Goal: Task Accomplishment & Management: Manage account settings

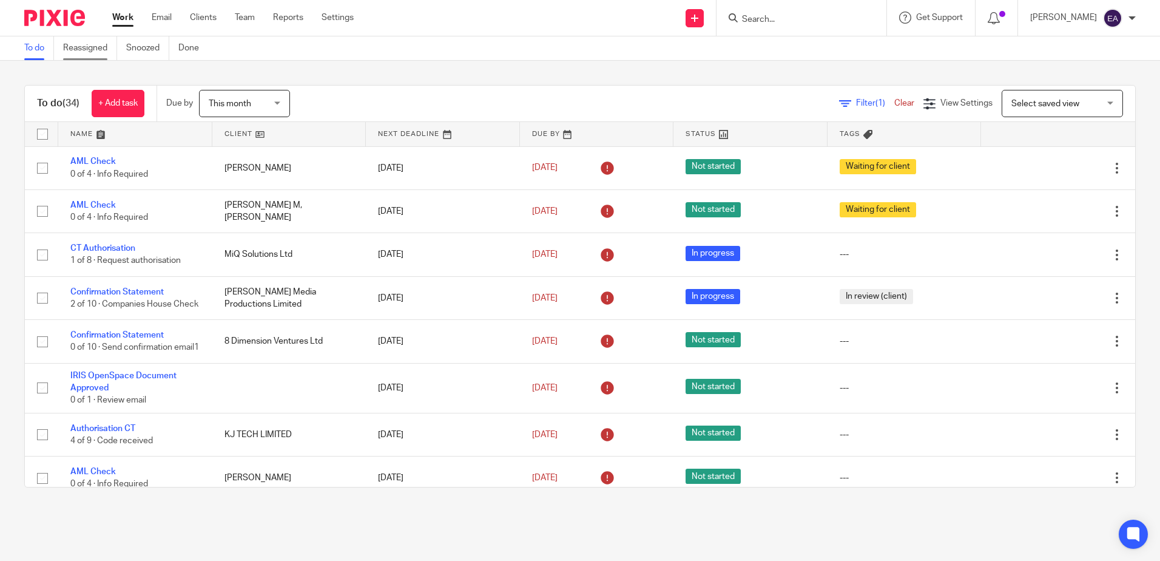
scroll to position [789, 0]
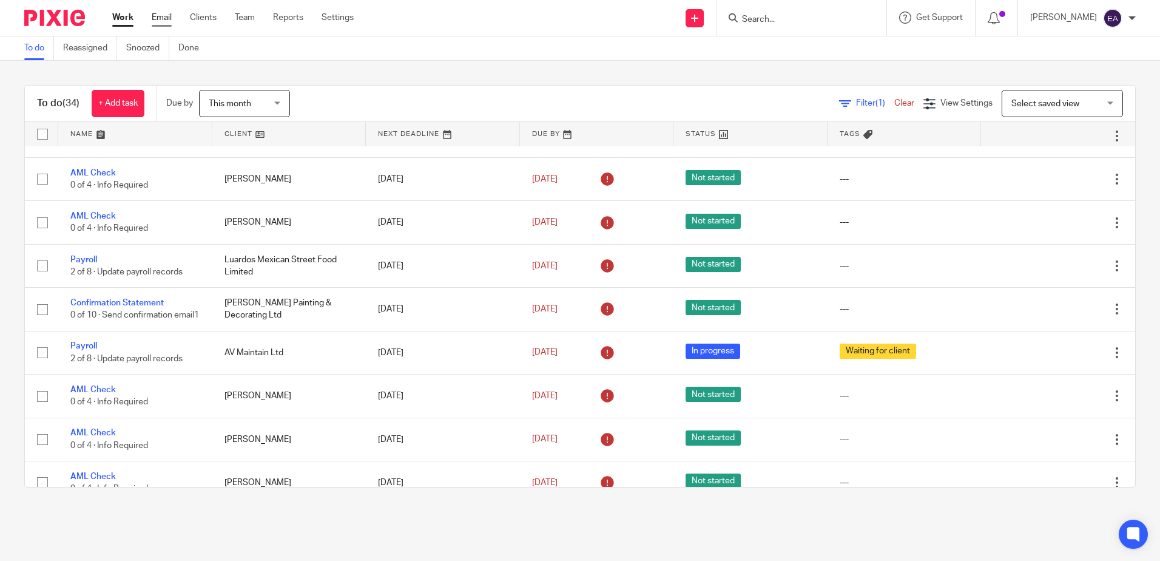
click at [158, 19] on link "Email" at bounding box center [162, 18] width 20 height 12
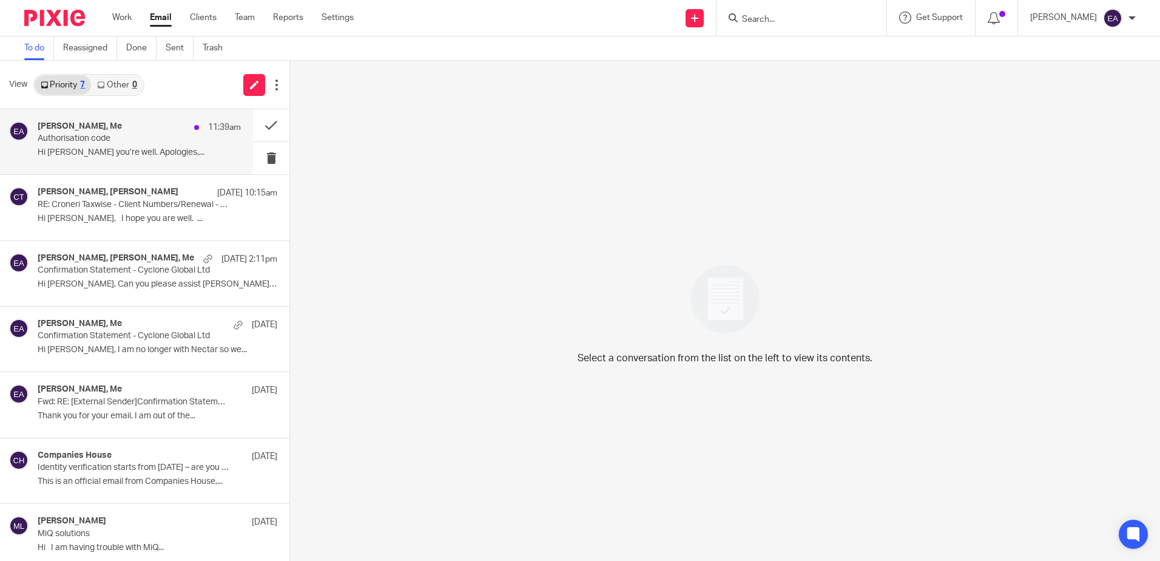
click at [137, 135] on p "Authorisation code" at bounding box center [119, 139] width 163 height 10
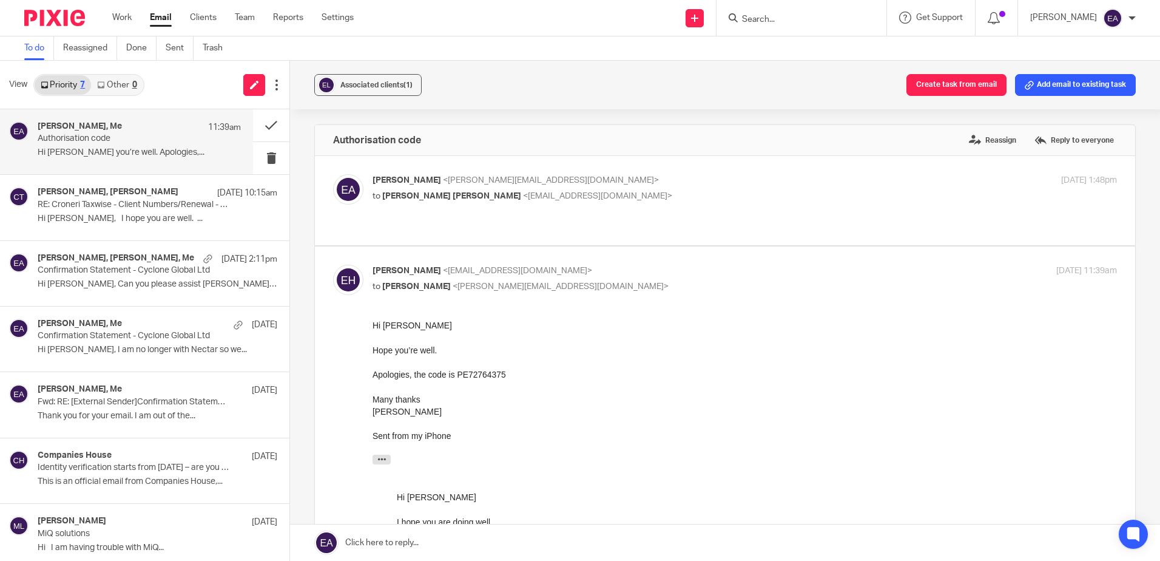
click at [521, 188] on div "Elaine Aitken <elaine@caatadvisory.co.uk> to Emma Georgina Hart <emma.hart89@ho…" at bounding box center [621, 188] width 496 height 28
checkbox input "true"
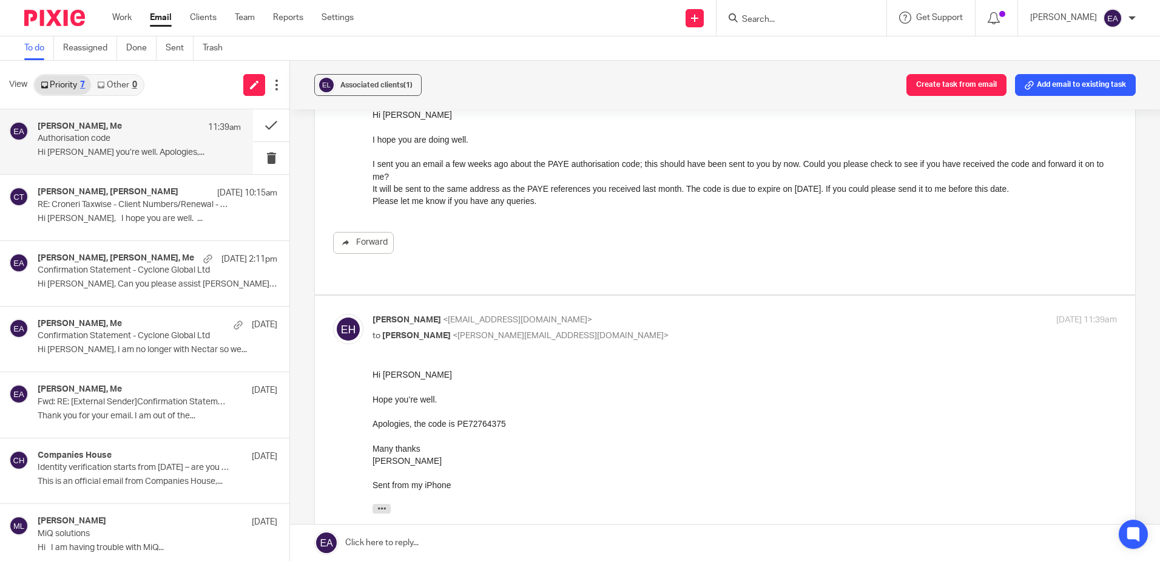
scroll to position [121, 0]
drag, startPoint x: 503, startPoint y: 423, endPoint x: 457, endPoint y: 424, distance: 46.1
click at [457, 424] on div "Apologies, the code is PE72764375" at bounding box center [745, 422] width 745 height 12
copy div "PE72764375"
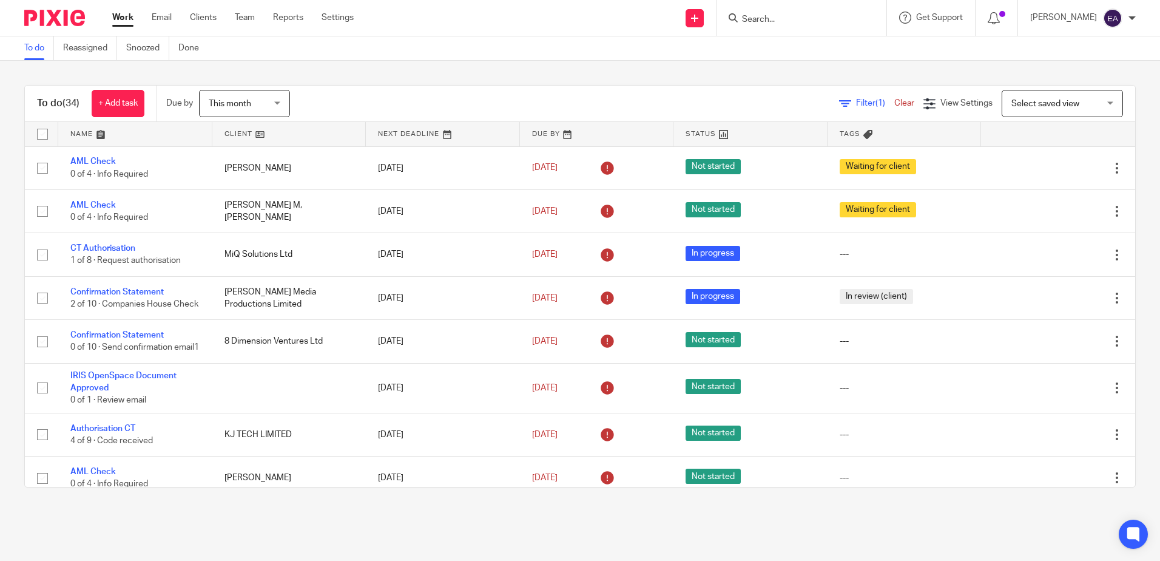
scroll to position [546, 0]
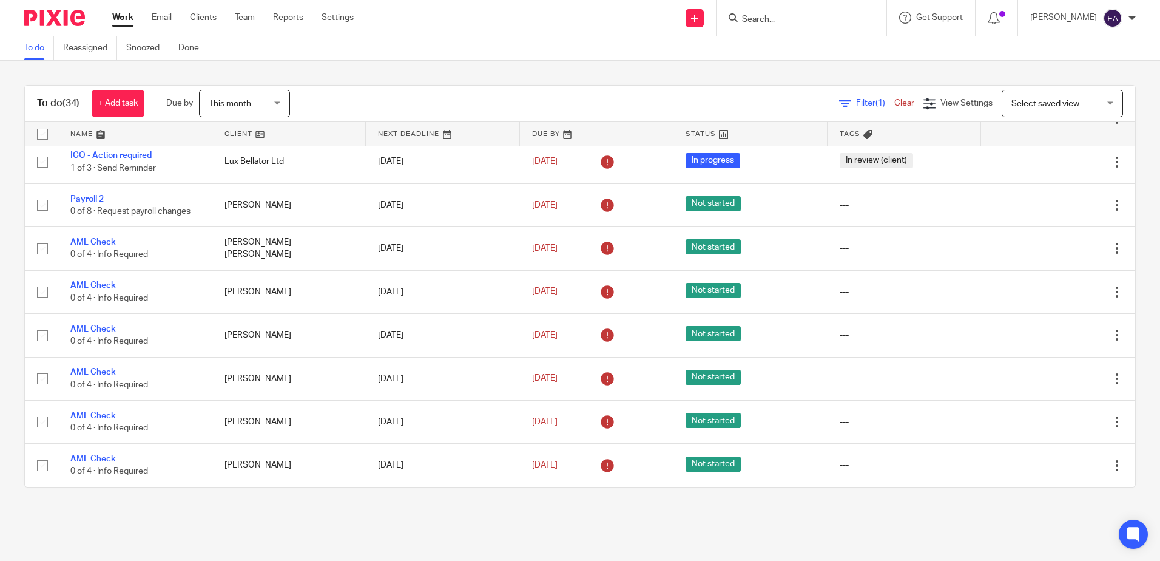
click at [784, 25] on form at bounding box center [805, 17] width 129 height 15
click at [819, 15] on input "Search" at bounding box center [795, 20] width 109 height 11
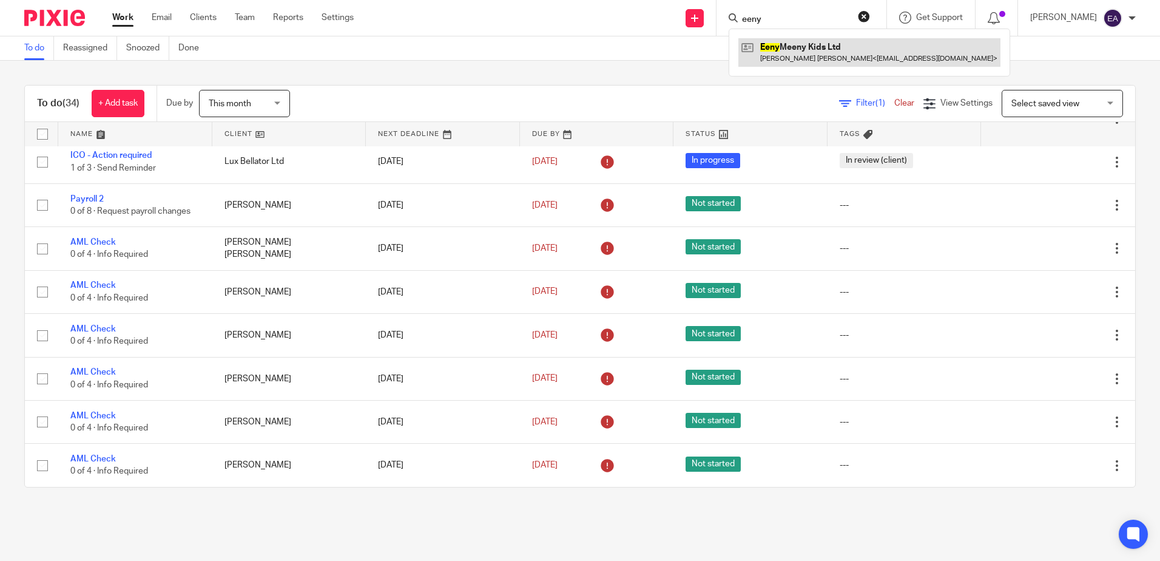
type input "eeny"
click at [825, 54] on link at bounding box center [870, 52] width 262 height 28
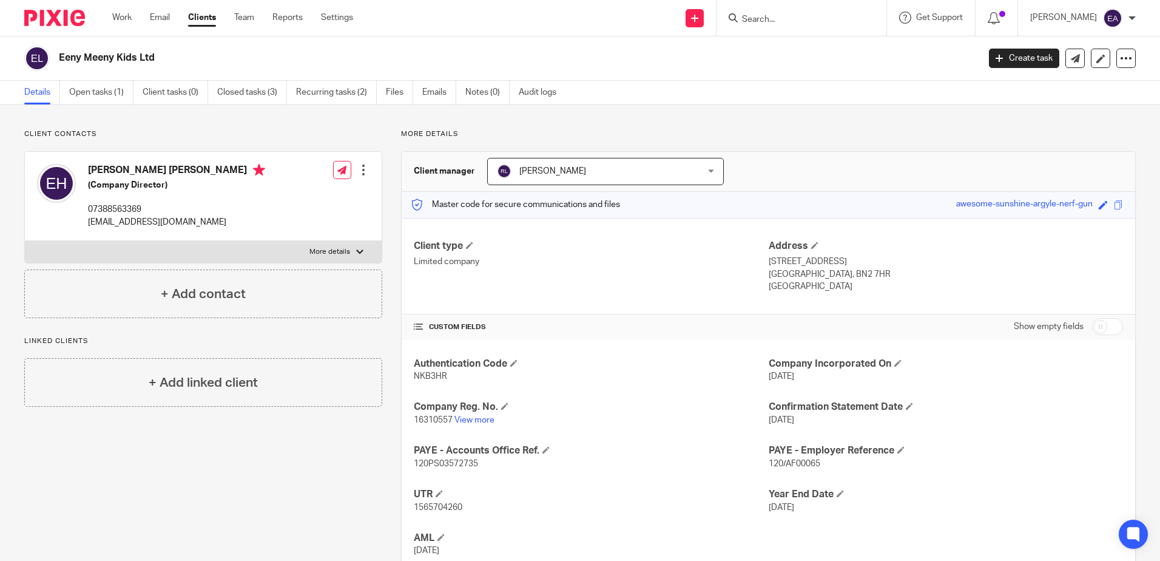
click at [1103, 325] on input "checkbox" at bounding box center [1107, 326] width 31 height 17
checkbox input "true"
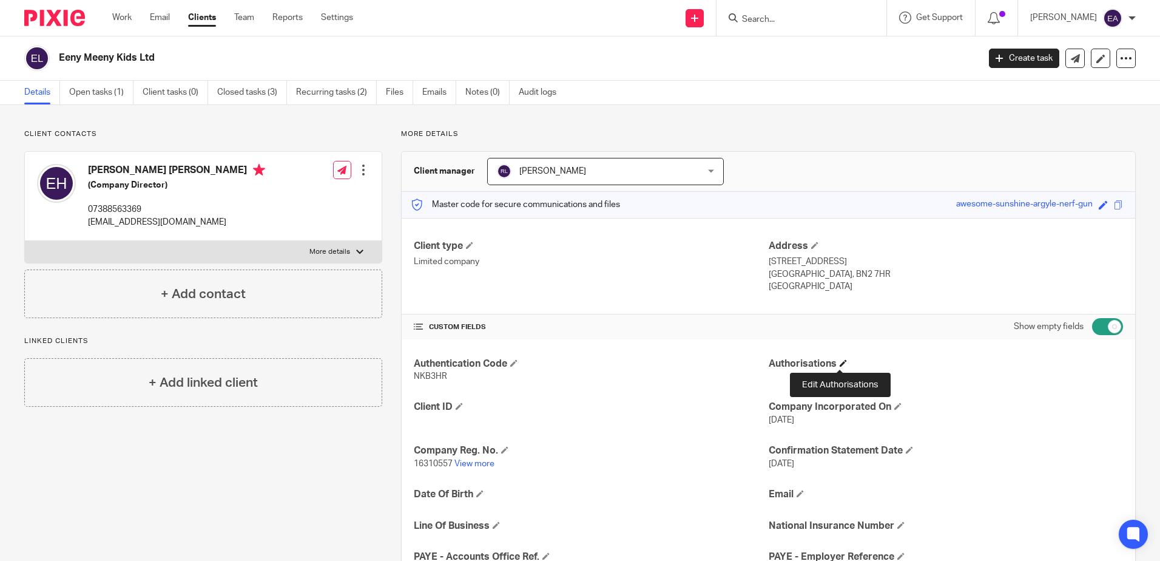
click at [840, 364] on span at bounding box center [843, 362] width 7 height 7
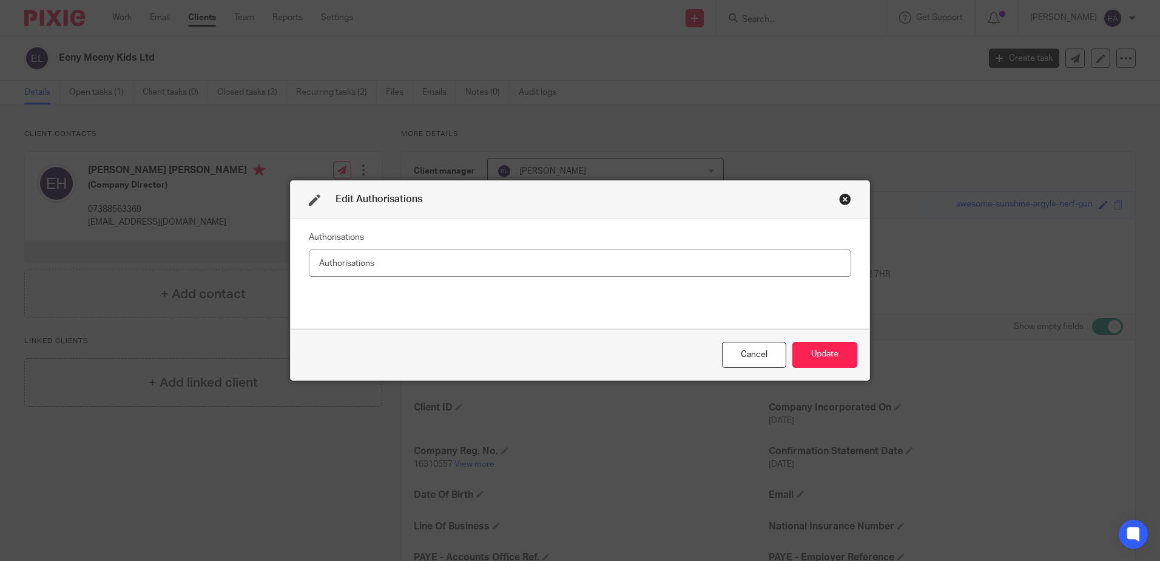
click at [344, 258] on input "text" at bounding box center [580, 262] width 543 height 27
type input "PAYE"
click at [828, 356] on button "Update" at bounding box center [825, 355] width 65 height 26
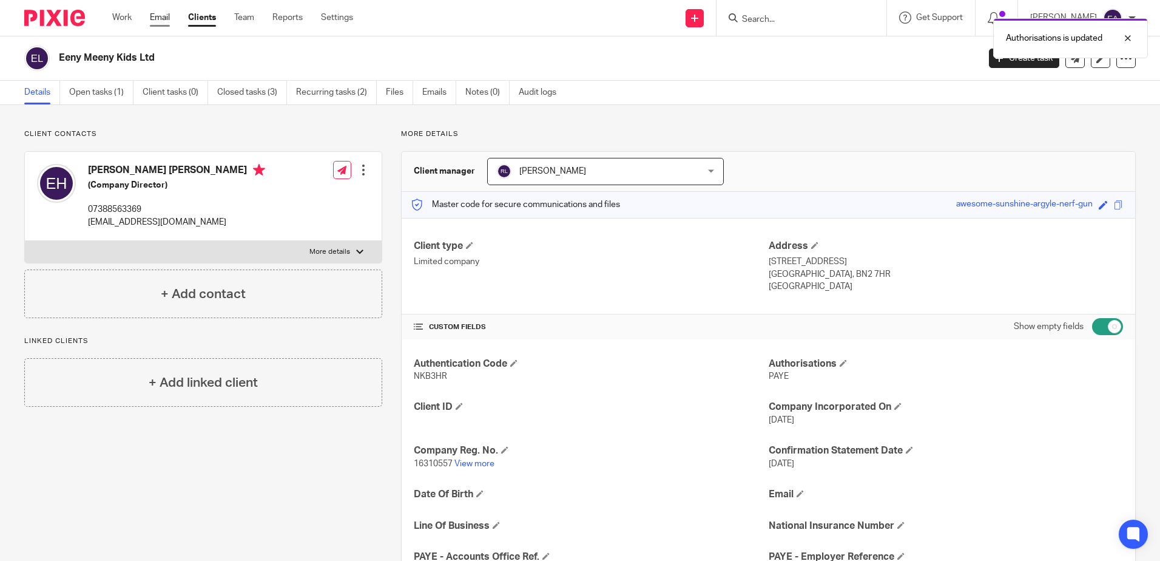
click at [159, 15] on link "Email" at bounding box center [160, 18] width 20 height 12
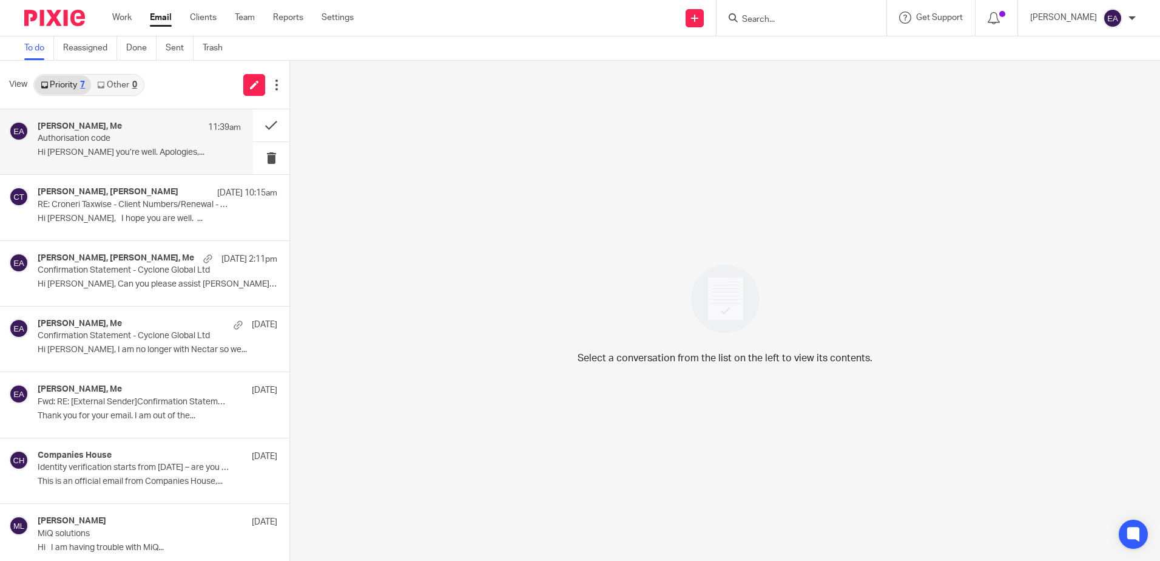
click at [83, 132] on div "Emma Hart, Me 11:39am" at bounding box center [139, 127] width 203 height 12
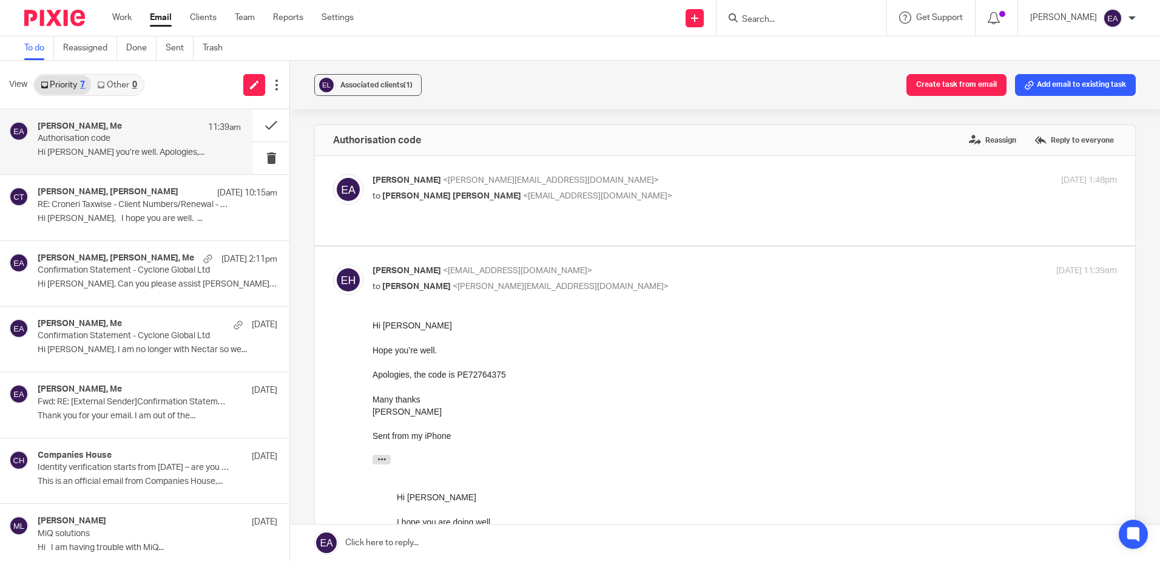
click at [547, 206] on div "Elaine Aitken <elaine@caatadvisory.co.uk> to Emma Georgina Hart <emma.hart89@ho…" at bounding box center [725, 200] width 784 height 53
click at [561, 198] on span "<emma.hart89@hotmail.com>" at bounding box center [597, 196] width 149 height 8
checkbox input "true"
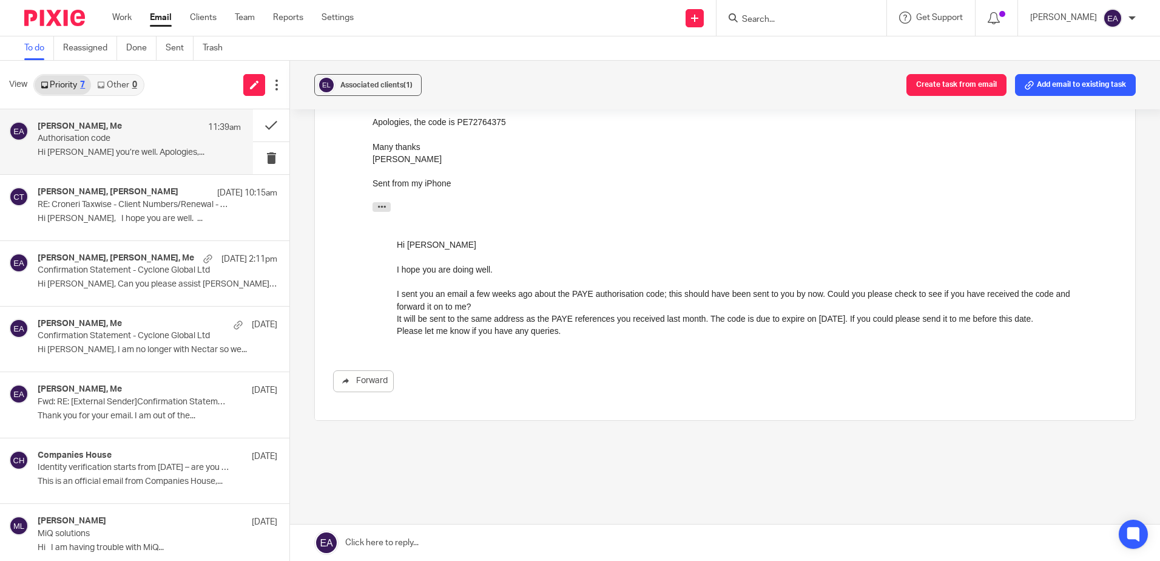
scroll to position [427, 0]
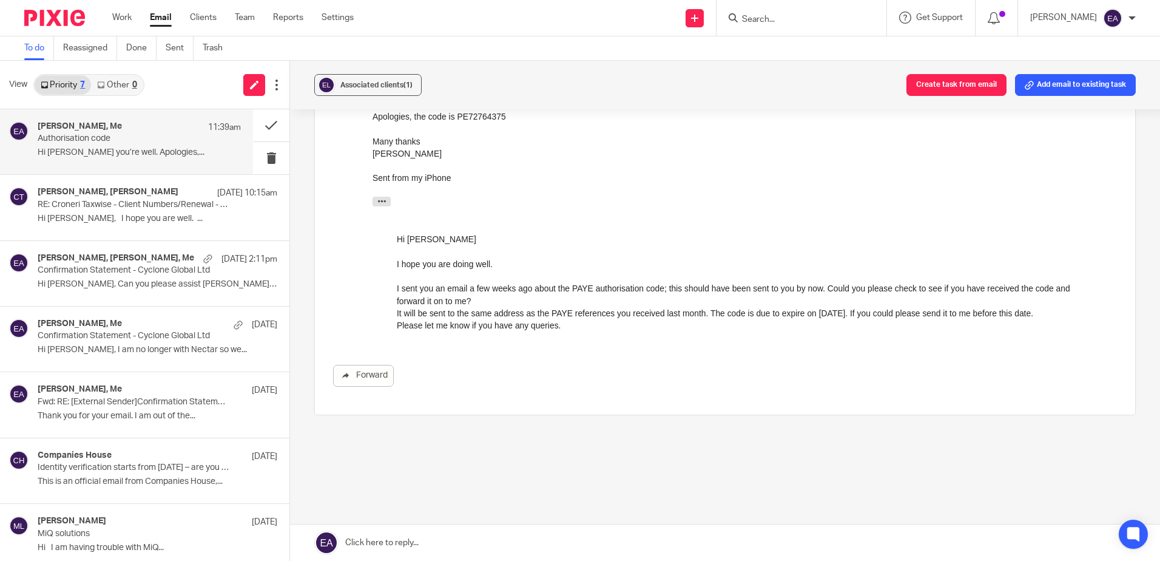
click at [374, 543] on link at bounding box center [725, 542] width 870 height 36
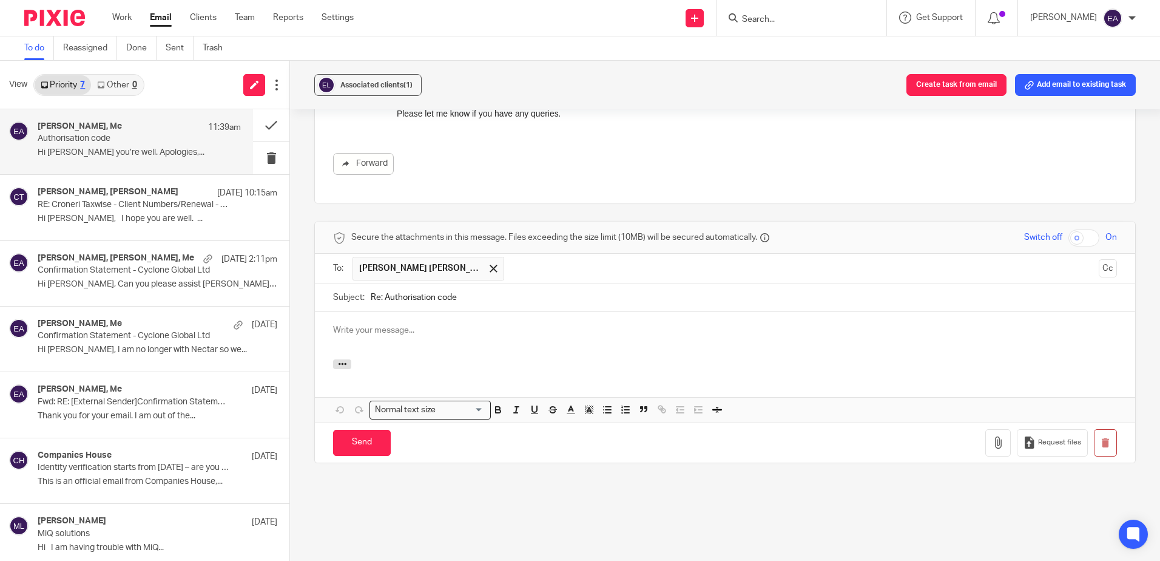
scroll to position [0, 0]
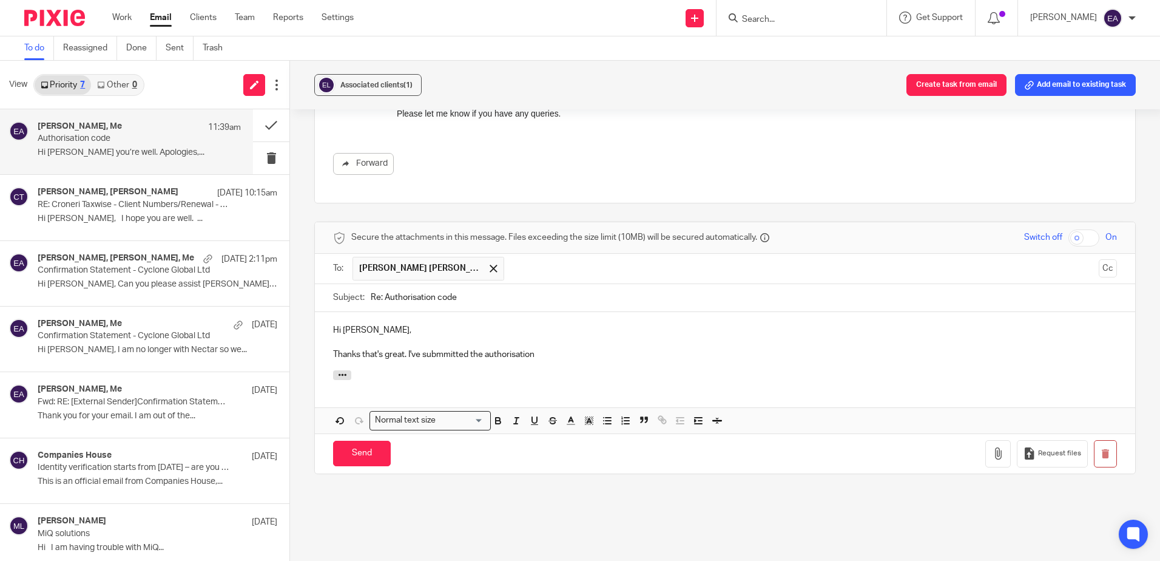
click at [444, 348] on p "Thanks that's great. I've submmitted the authorisation" at bounding box center [725, 354] width 784 height 12
click at [556, 348] on p "Thanks that's great. I've submitted the authorisation" at bounding box center [725, 354] width 784 height 12
drag, startPoint x: 530, startPoint y: 340, endPoint x: 478, endPoint y: 344, distance: 52.3
click at [478, 348] on p "Thanks that's great. I've submitted the authorisation code to HMRC and the PAYE" at bounding box center [725, 354] width 784 height 12
click at [591, 348] on p "Thanks that's great. I've submitted the code to HMRC and the PAYE" at bounding box center [725, 354] width 784 height 12
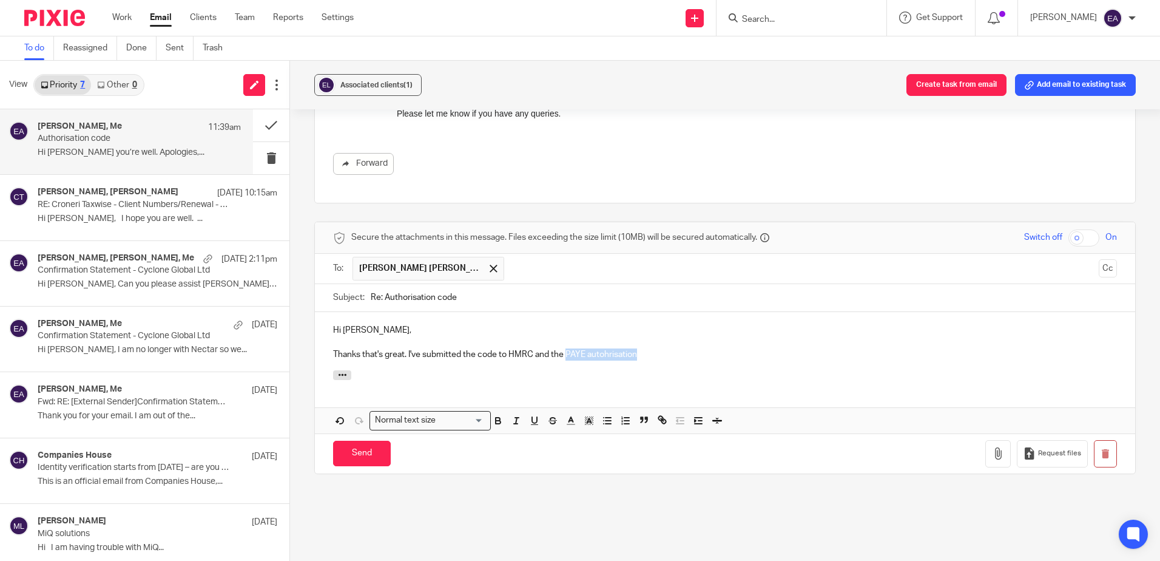
drag, startPoint x: 662, startPoint y: 347, endPoint x: 565, endPoint y: 346, distance: 96.5
click at [565, 348] on p "Thanks that's great. I've submitted the code to HMRC and the PAYE autohrisation" at bounding box center [725, 354] width 784 height 12
click at [369, 442] on input "Send" at bounding box center [362, 454] width 58 height 26
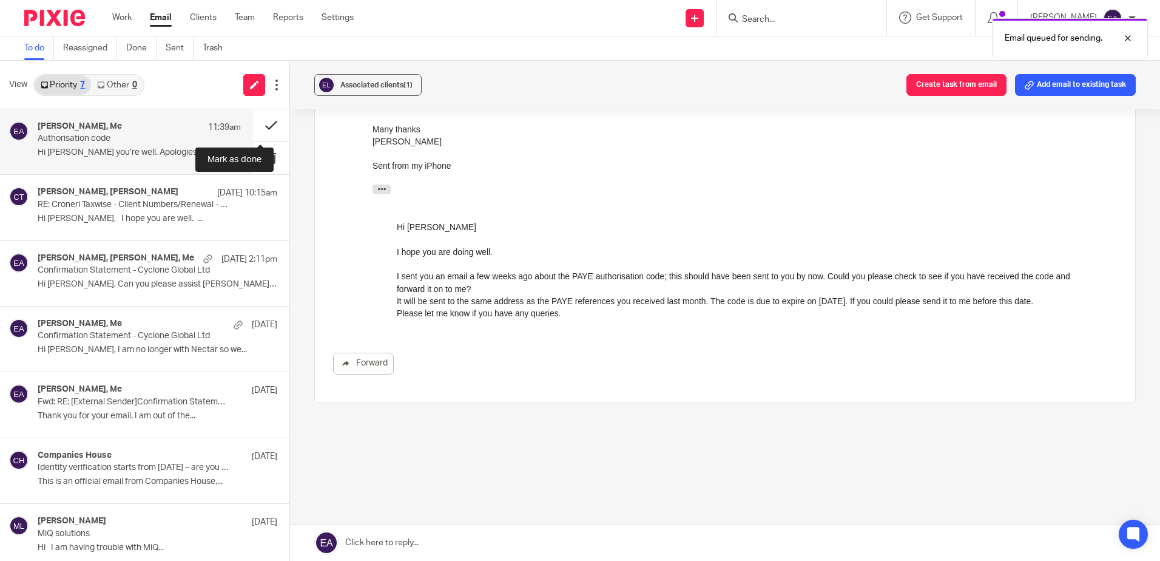
scroll to position [427, 0]
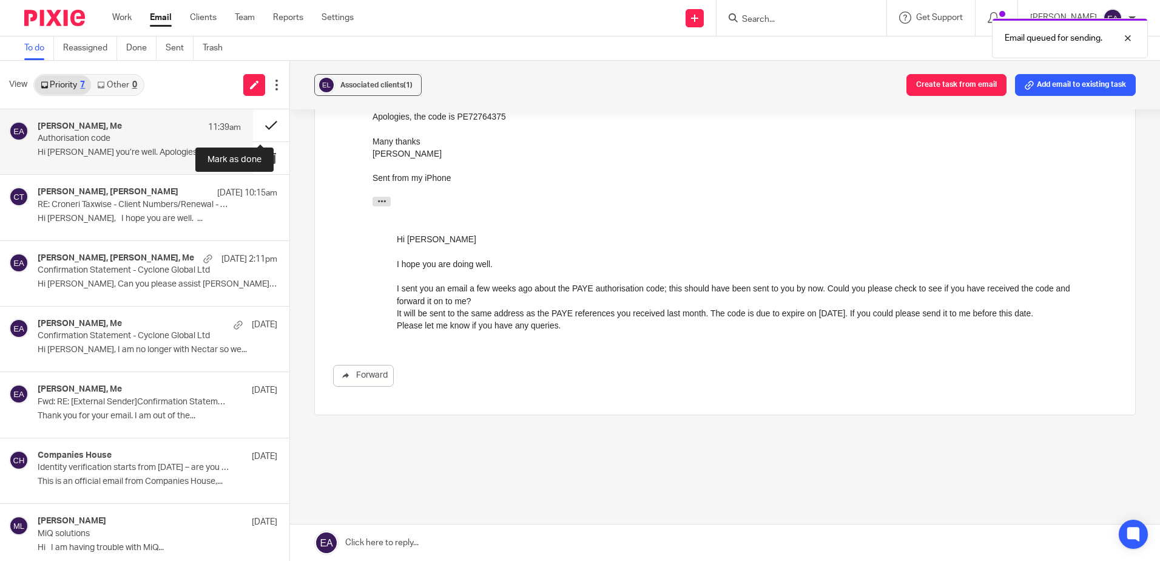
click at [259, 125] on button at bounding box center [271, 125] width 36 height 32
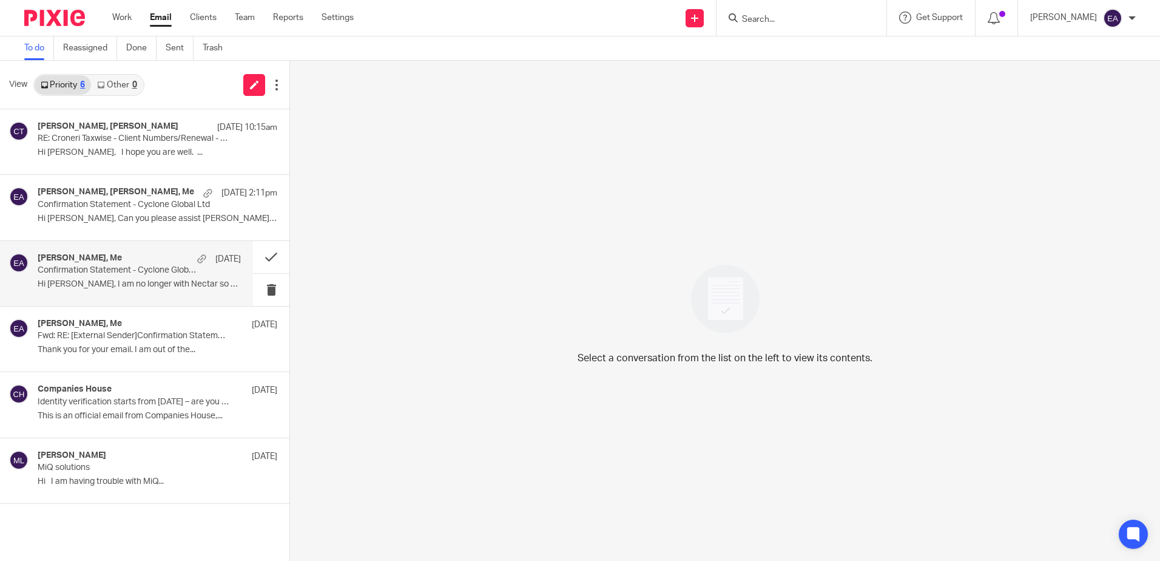
click at [118, 300] on div "John Dalton, Me 18 Sep Confirmation Statement - Cyclone Global Ltd Hi Elaine, I…" at bounding box center [126, 273] width 253 height 65
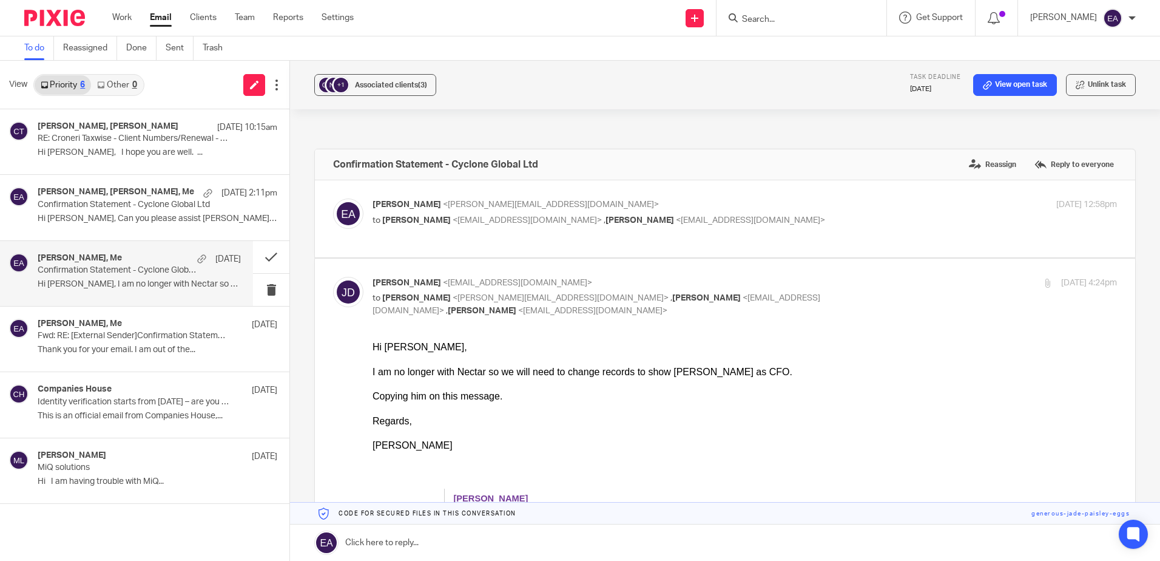
scroll to position [0, 0]
click at [470, 205] on span "<[PERSON_NAME][EMAIL_ADDRESS][DOMAIN_NAME]>" at bounding box center [551, 204] width 216 height 8
checkbox input "true"
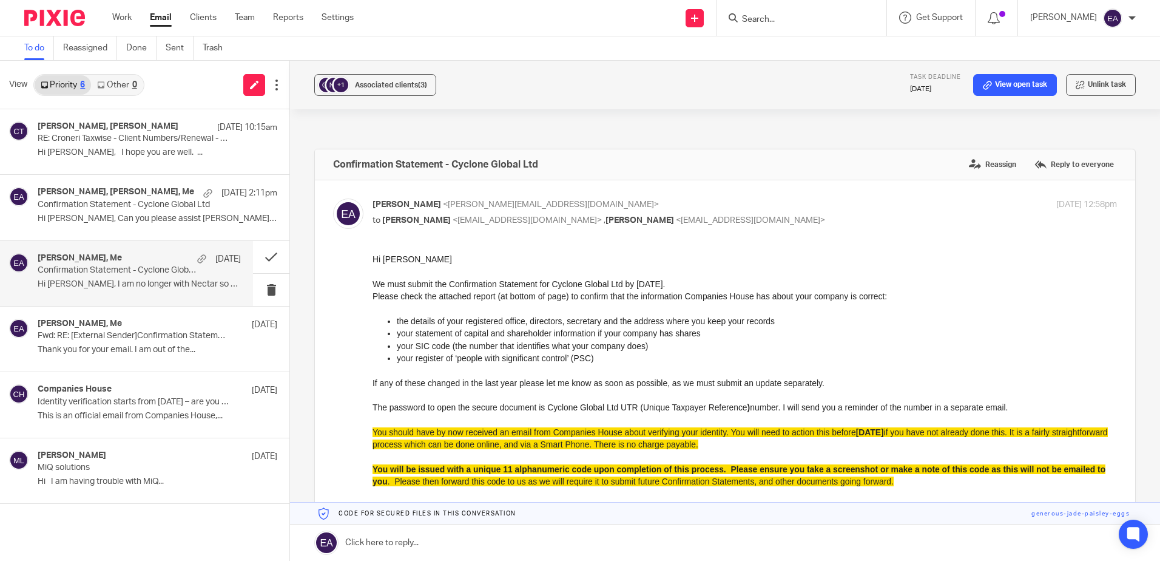
click at [165, 19] on link "Email" at bounding box center [161, 18] width 22 height 12
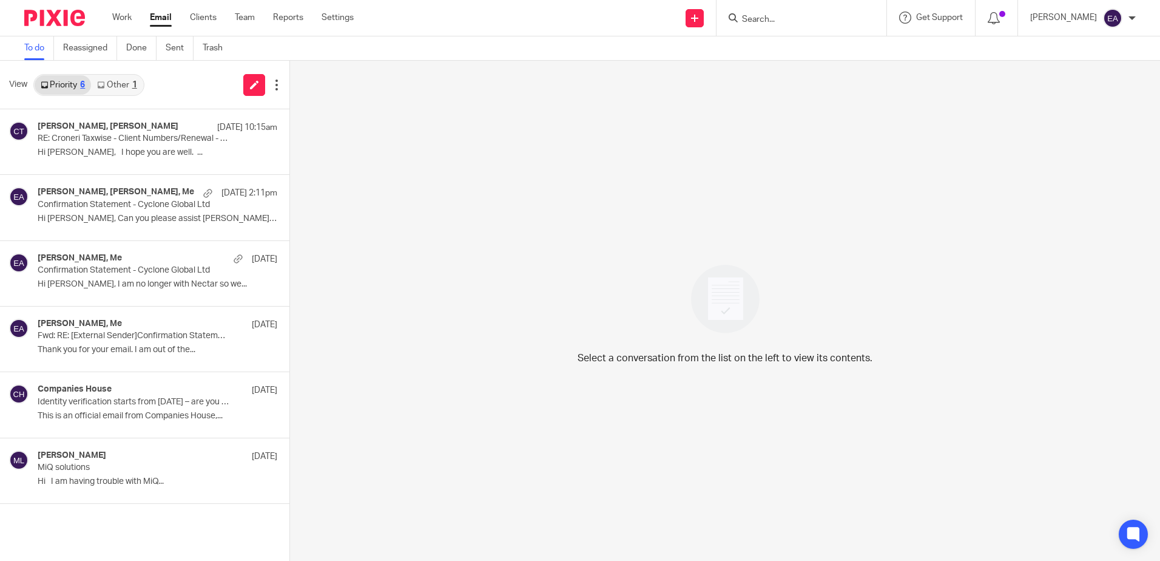
click at [118, 87] on link "Other 1" at bounding box center [117, 84] width 52 height 19
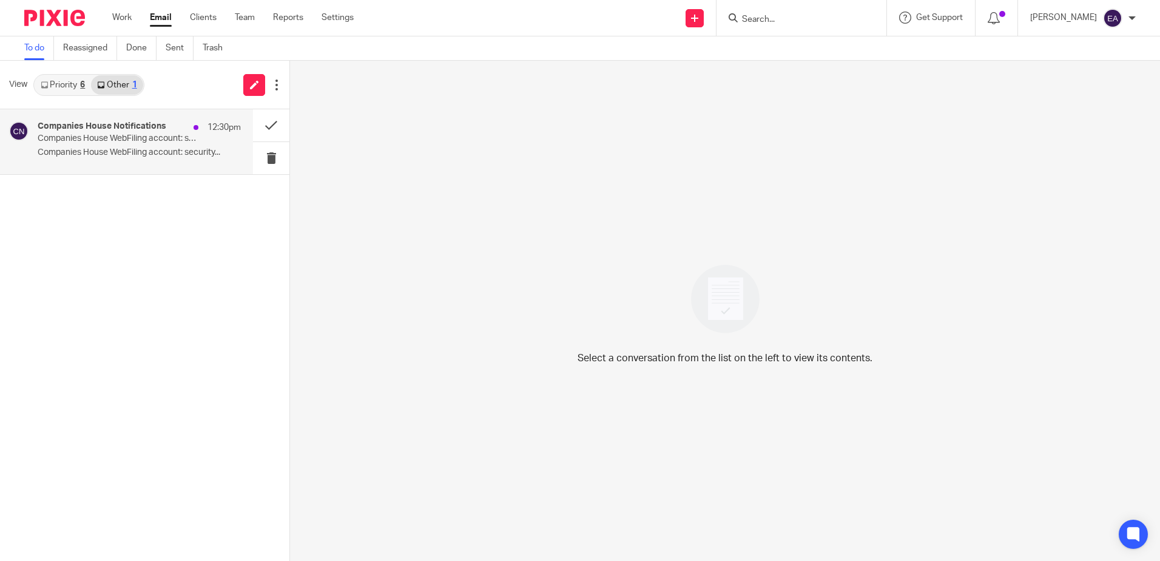
click at [129, 148] on p "Companies House WebFiling account: security..." at bounding box center [139, 152] width 203 height 10
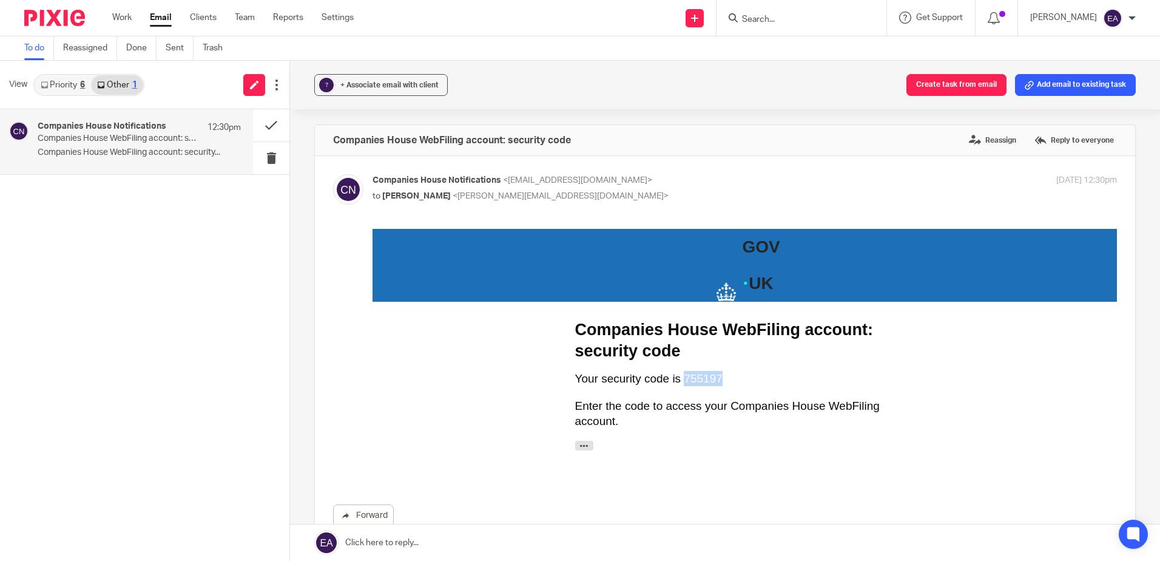
drag, startPoint x: 717, startPoint y: 378, endPoint x: 676, endPoint y: 379, distance: 40.7
click at [676, 379] on p "Your security code is 755197" at bounding box center [745, 378] width 340 height 15
copy p "755197"
click at [271, 155] on button at bounding box center [271, 158] width 36 height 32
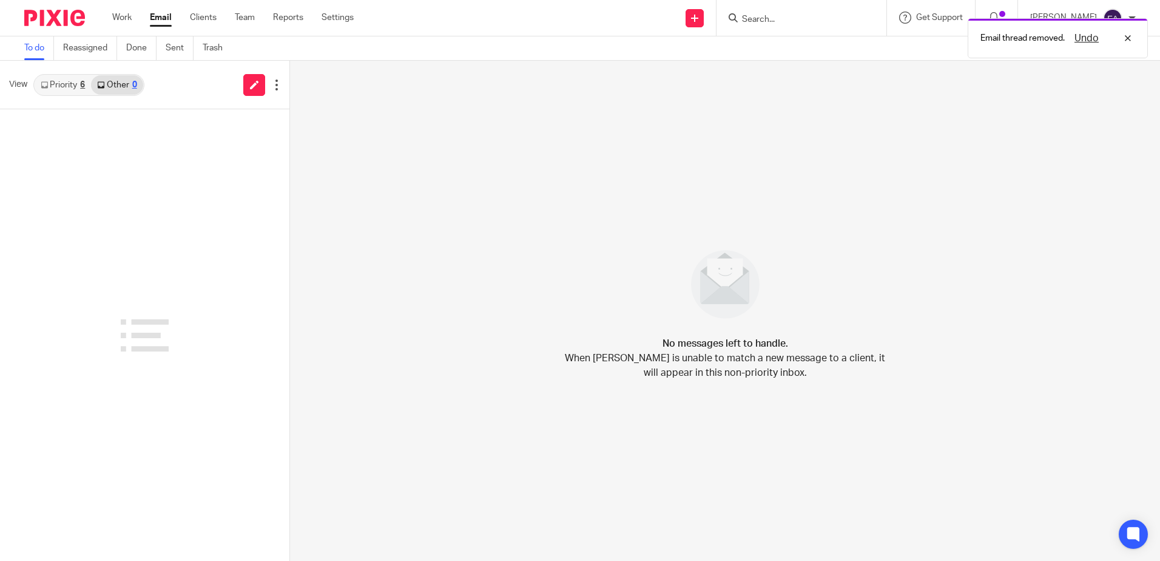
click at [54, 87] on link "Priority 6" at bounding box center [63, 84] width 56 height 19
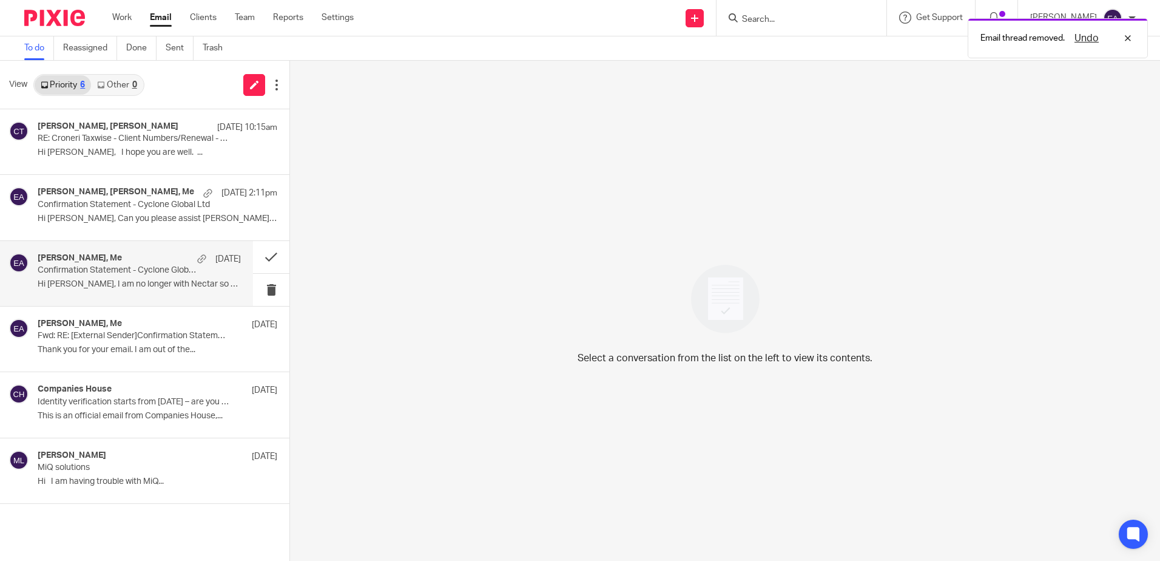
click at [107, 271] on p "Confirmation Statement - Cyclone Global Ltd" at bounding box center [119, 270] width 163 height 10
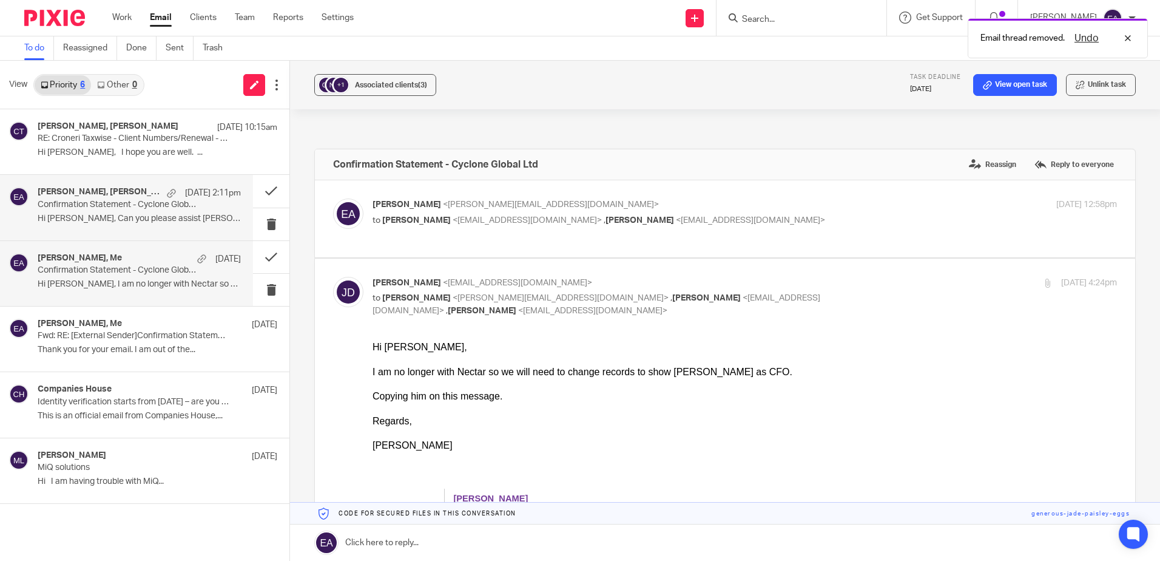
click at [118, 203] on p "Confirmation Statement - Cyclone Global Ltd" at bounding box center [119, 205] width 163 height 10
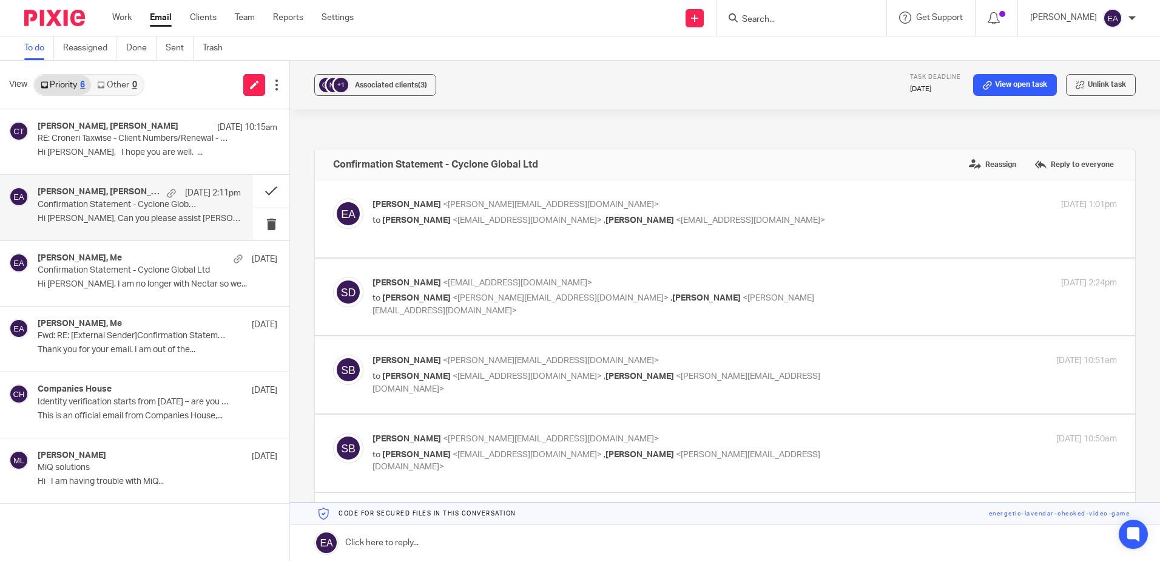
click at [507, 227] on div "Elaine Aitken <elaine@caatadvisory.co.uk> to John Dalton <jdalton@nectarcorp.co…" at bounding box center [745, 213] width 745 height 30
checkbox input "true"
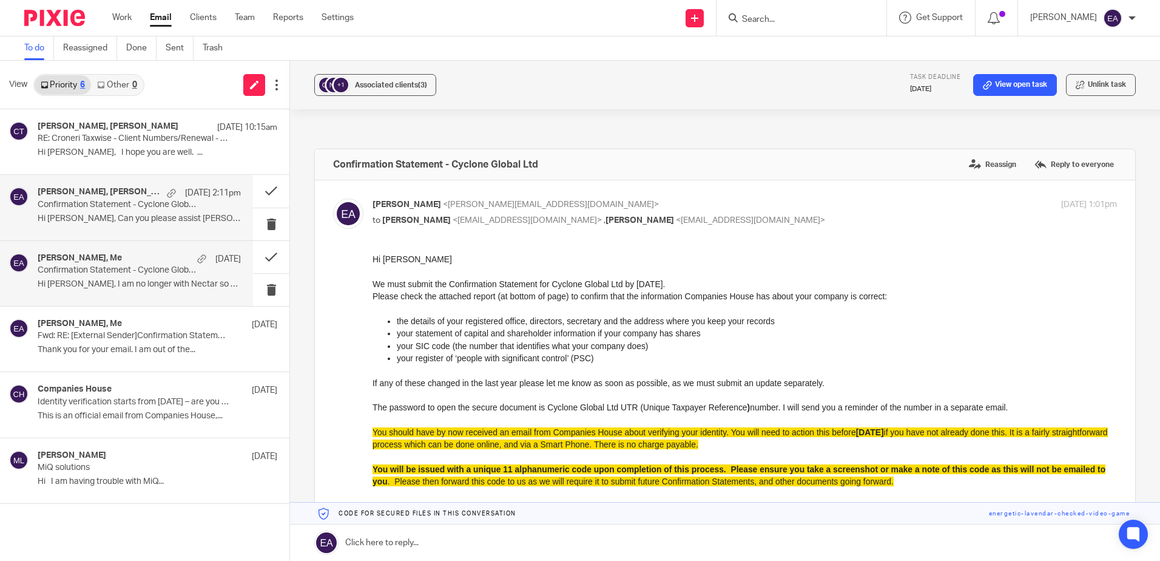
click at [121, 269] on p "Confirmation Statement - Cyclone Global Ltd" at bounding box center [119, 270] width 163 height 10
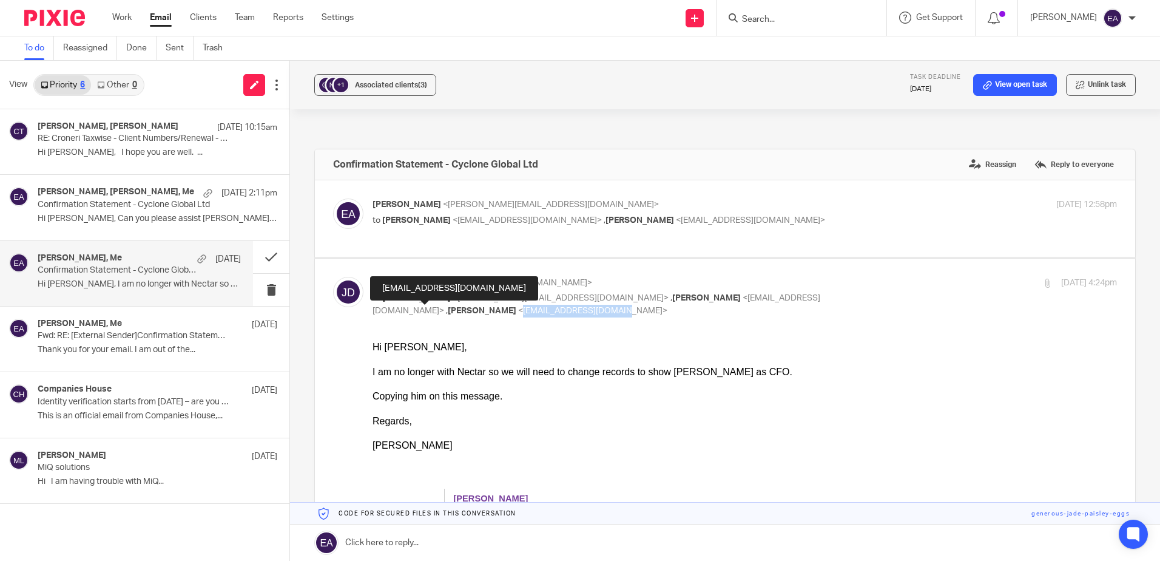
drag, startPoint x: 474, startPoint y: 313, endPoint x: 375, endPoint y: 308, distance: 99.0
click at [518, 308] on span "<bpanter@nectarcorp.com>" at bounding box center [592, 310] width 149 height 8
copy span "bpanter@nectarcorp.com"
click at [779, 20] on input "Search" at bounding box center [795, 20] width 109 height 11
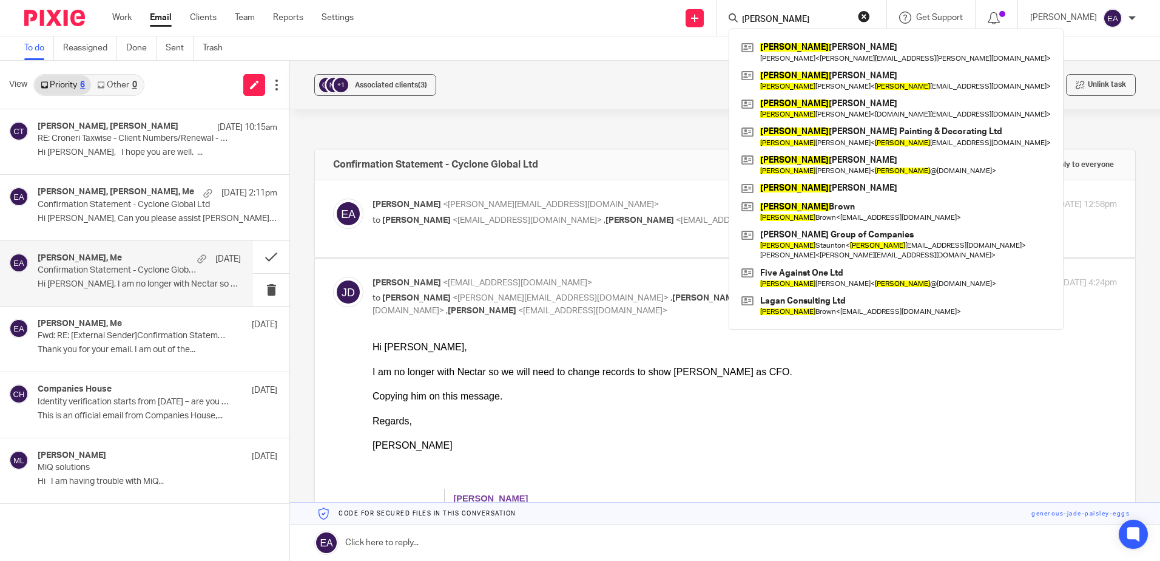
type input "ian"
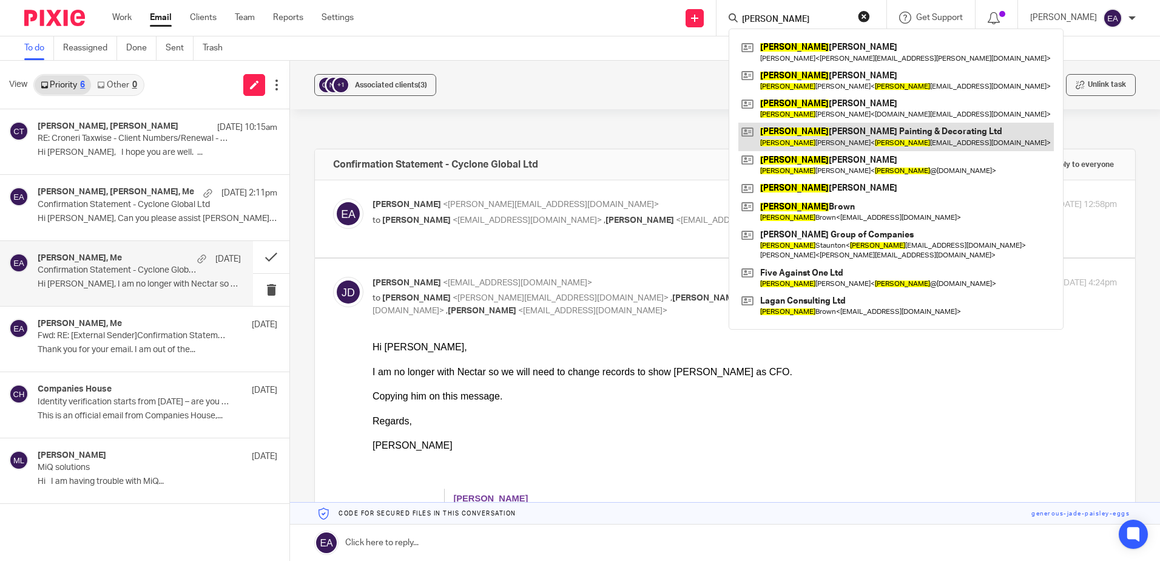
click at [821, 130] on link at bounding box center [897, 137] width 316 height 28
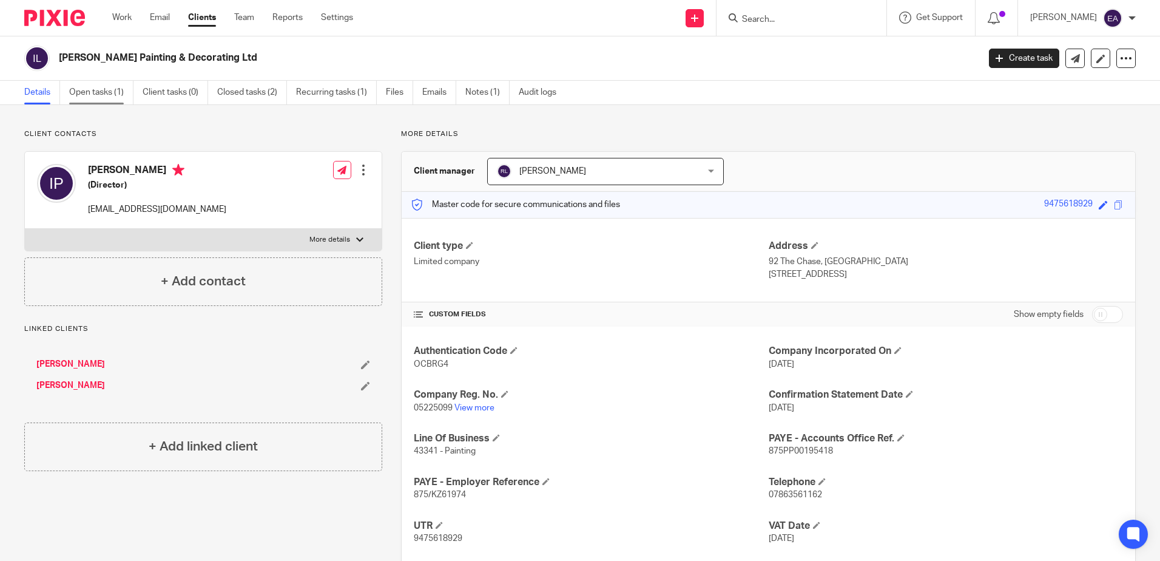
click at [90, 95] on link "Open tasks (1)" at bounding box center [101, 93] width 64 height 24
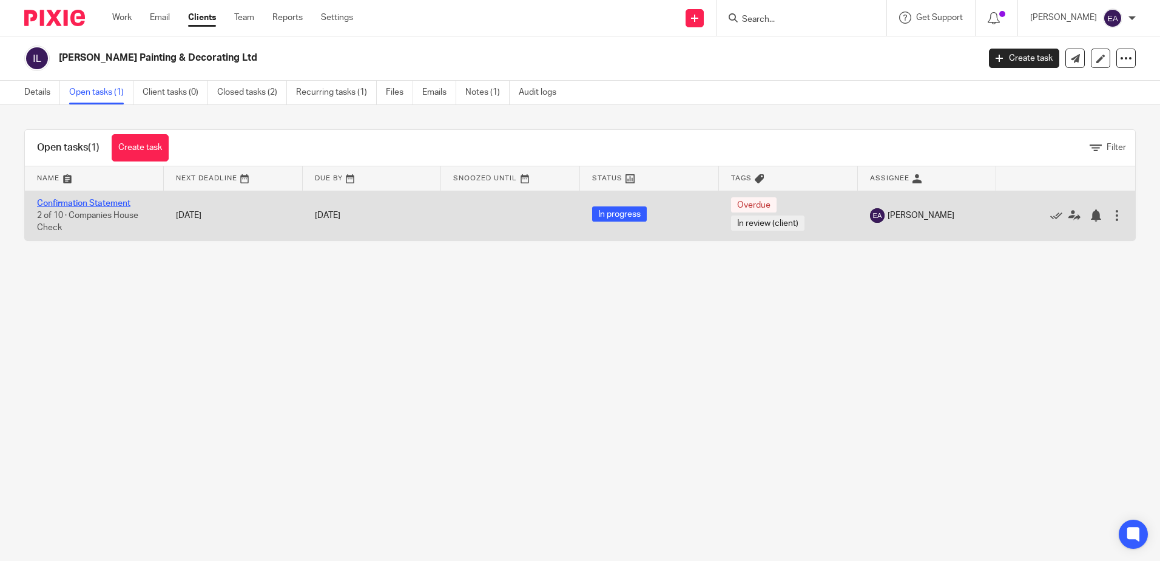
click at [73, 200] on link "Confirmation Statement" at bounding box center [83, 203] width 93 height 8
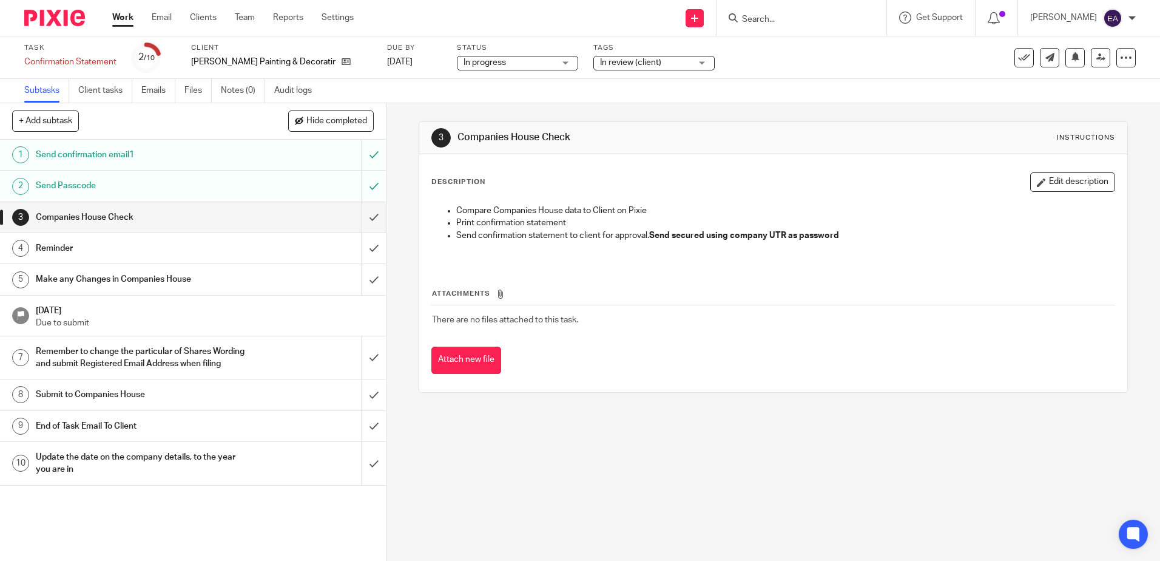
click at [677, 65] on div "In review (client)" at bounding box center [654, 63] width 121 height 15
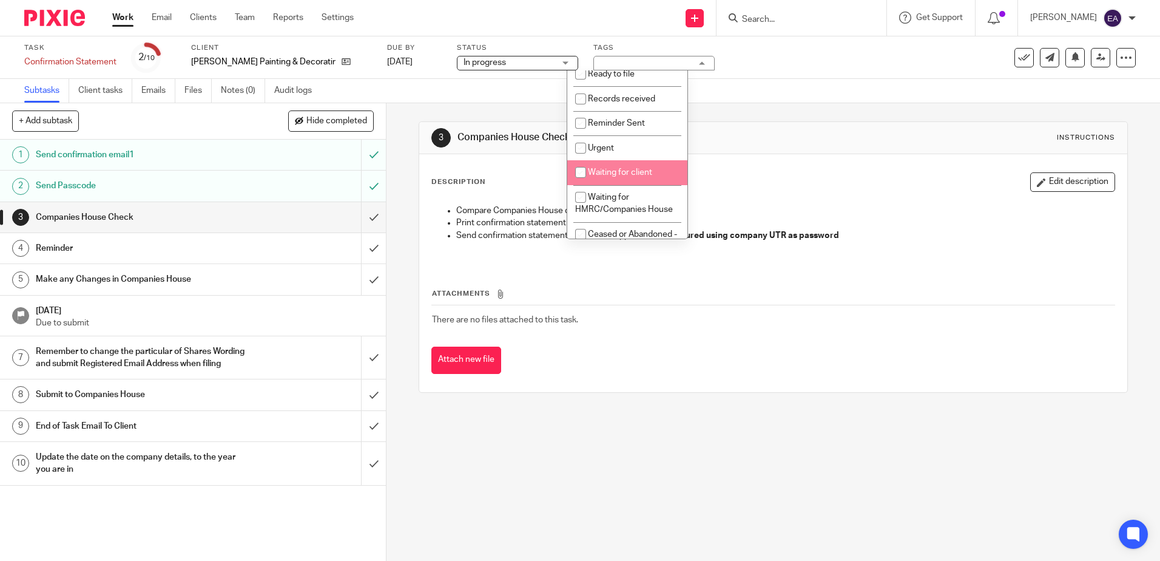
scroll to position [121, 0]
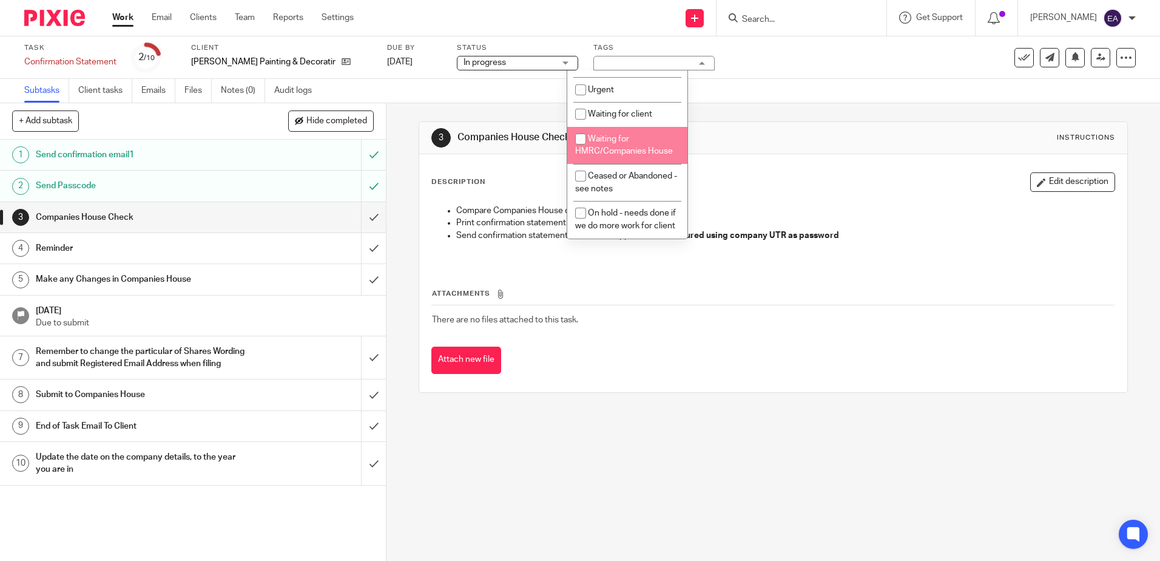
click at [651, 144] on li "Waiting for HMRC/Companies House" at bounding box center [627, 145] width 120 height 37
checkbox input "true"
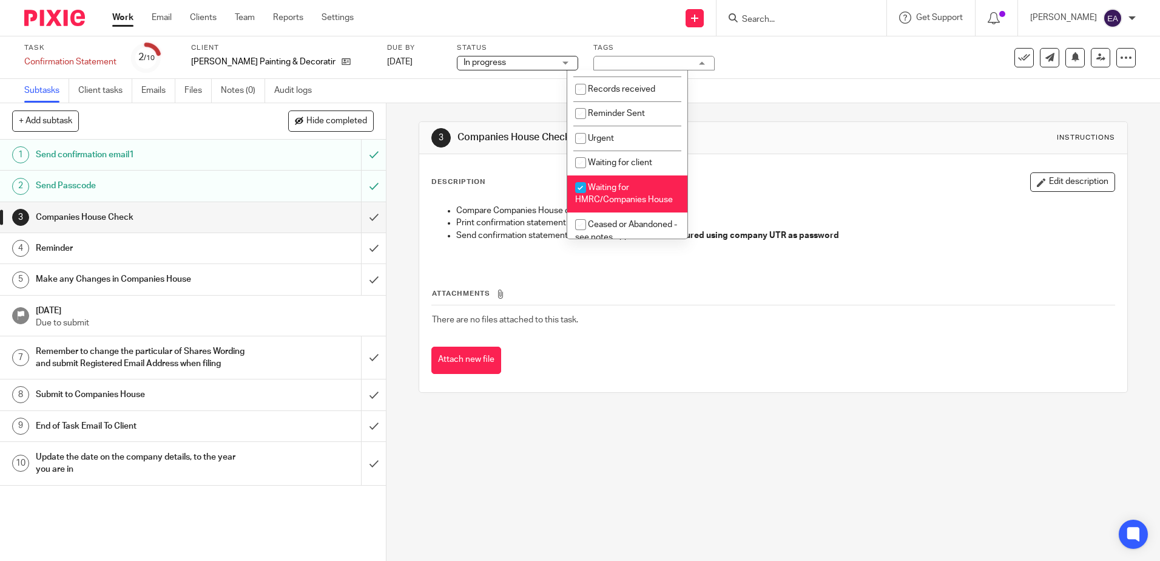
scroll to position [0, 0]
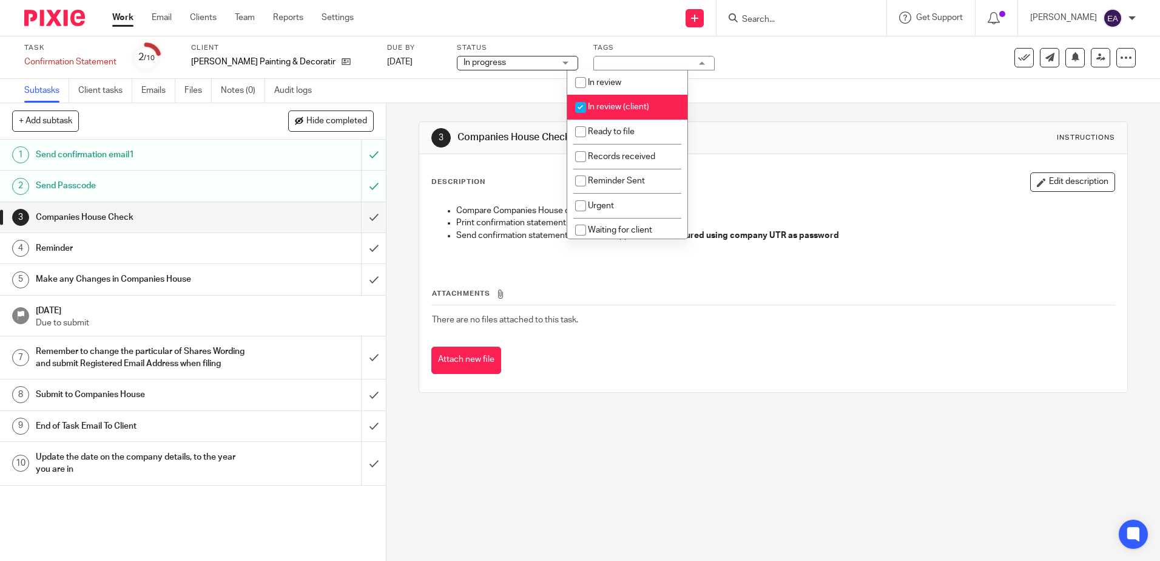
click at [583, 105] on input "checkbox" at bounding box center [580, 107] width 23 height 23
checkbox input "false"
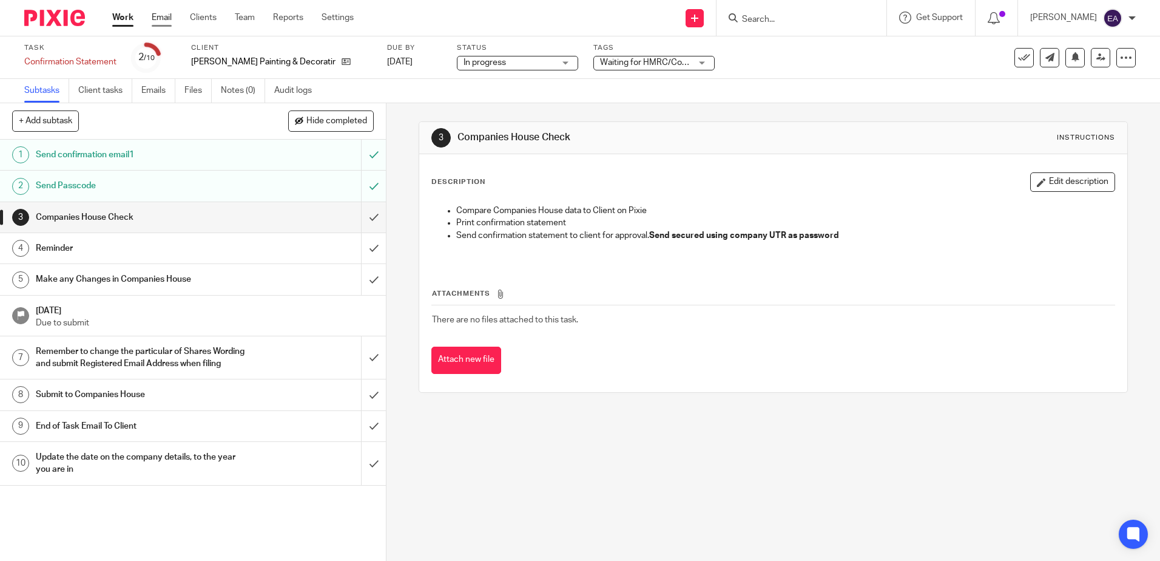
click at [162, 15] on link "Email" at bounding box center [162, 18] width 20 height 12
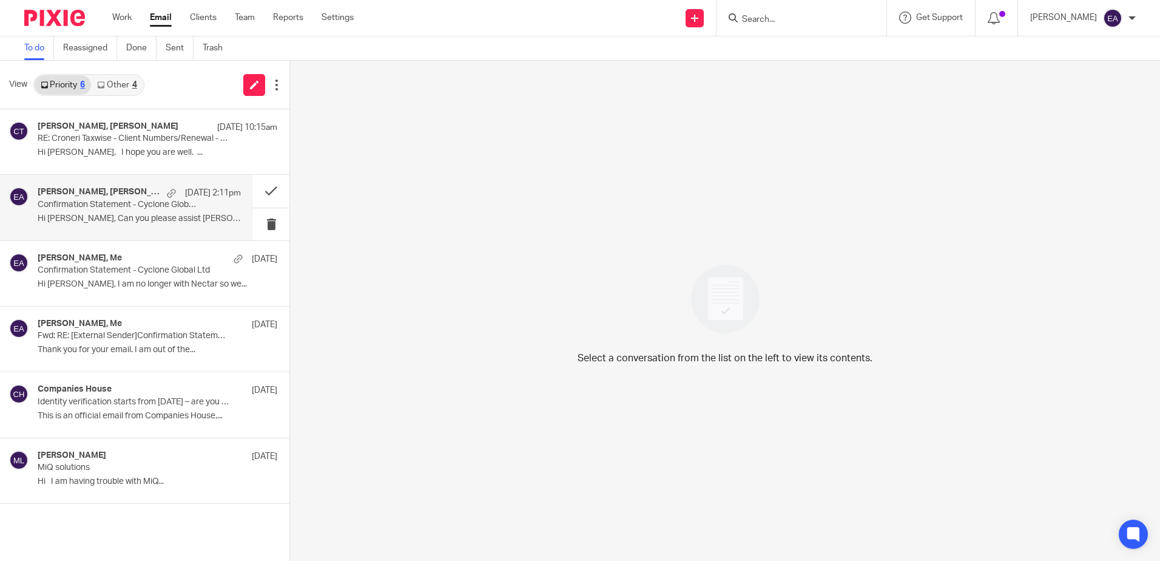
click at [88, 192] on h4 "[PERSON_NAME], [PERSON_NAME], Me" at bounding box center [99, 192] width 123 height 10
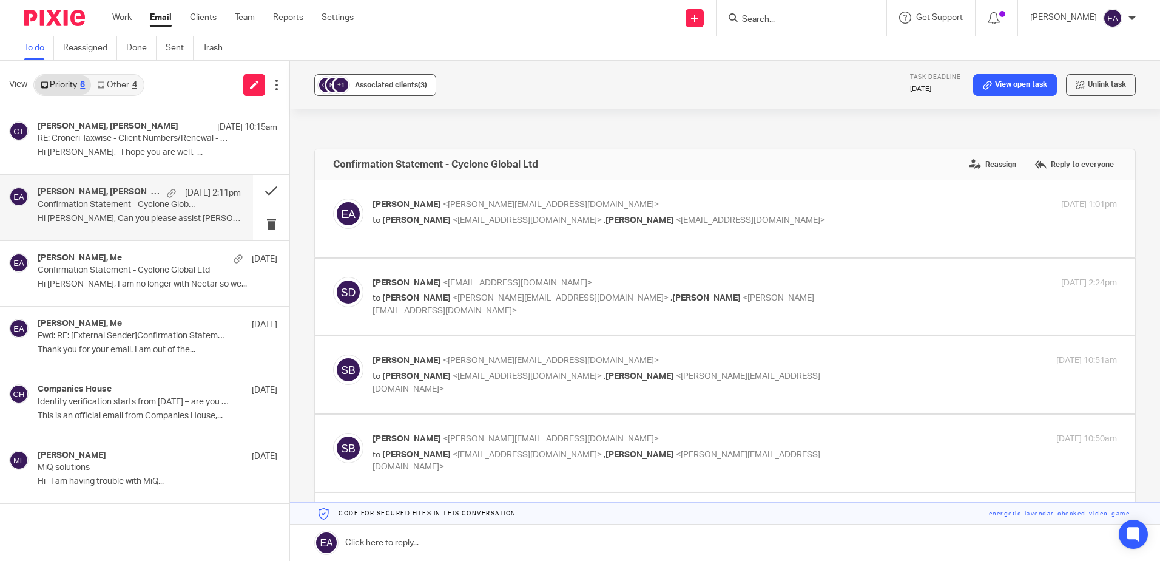
click at [370, 86] on span "Associated clients (3)" at bounding box center [391, 84] width 72 height 7
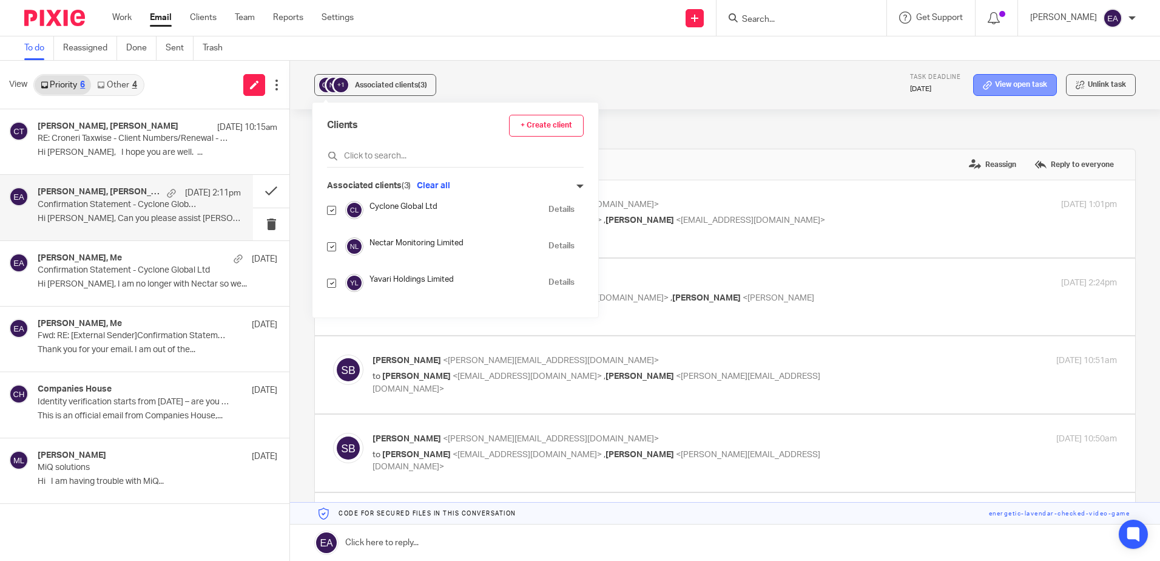
click at [1011, 78] on link "View open task" at bounding box center [1016, 85] width 84 height 22
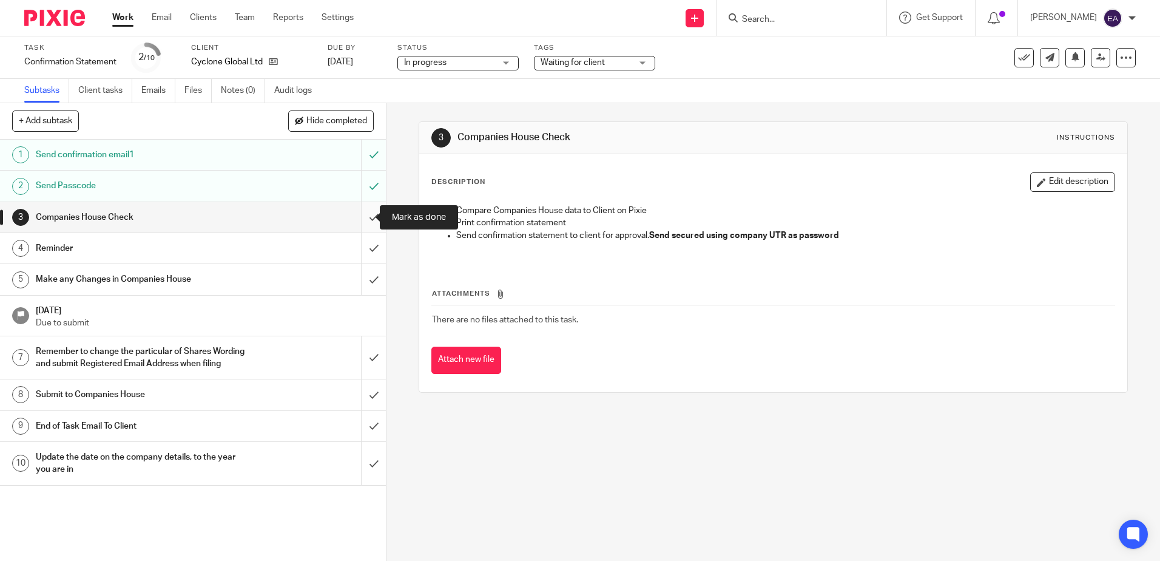
click at [360, 215] on input "submit" at bounding box center [193, 217] width 386 height 30
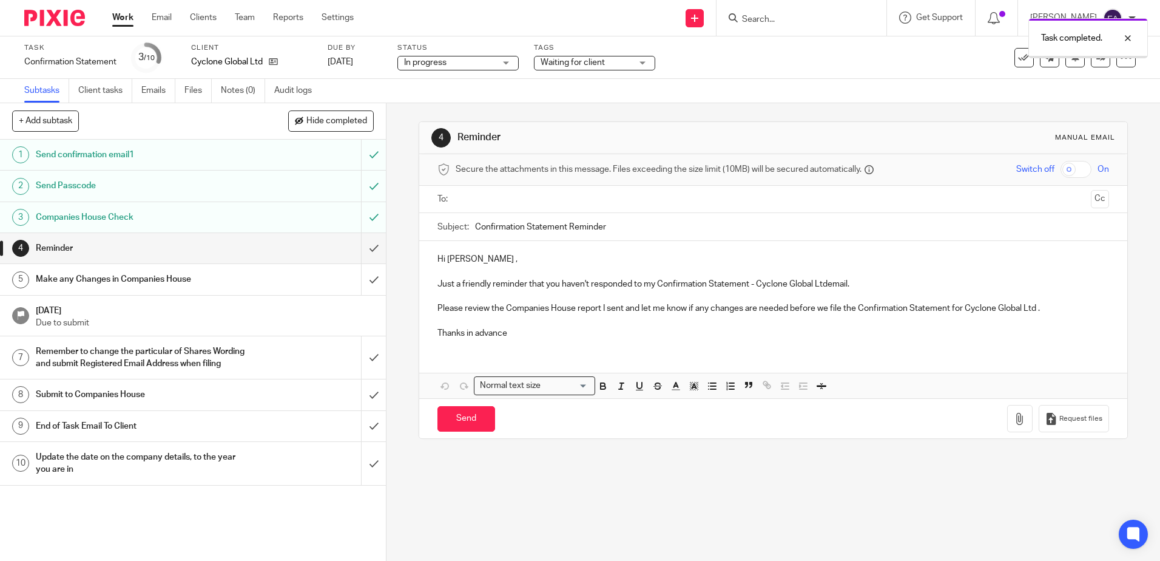
click at [356, 254] on input "submit" at bounding box center [193, 248] width 386 height 30
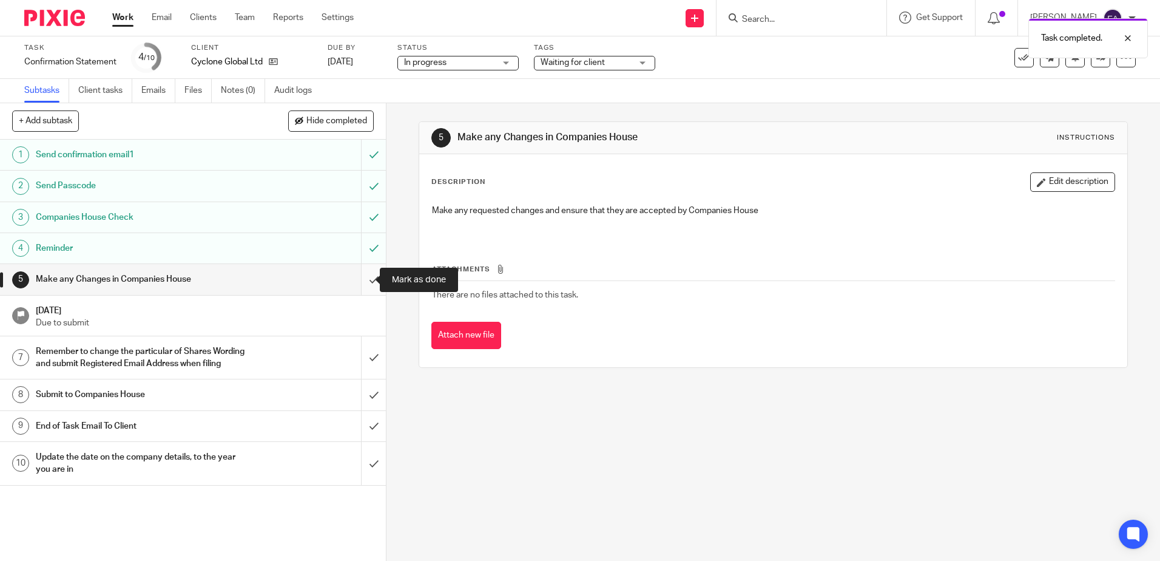
click at [371, 274] on input "submit" at bounding box center [193, 279] width 386 height 30
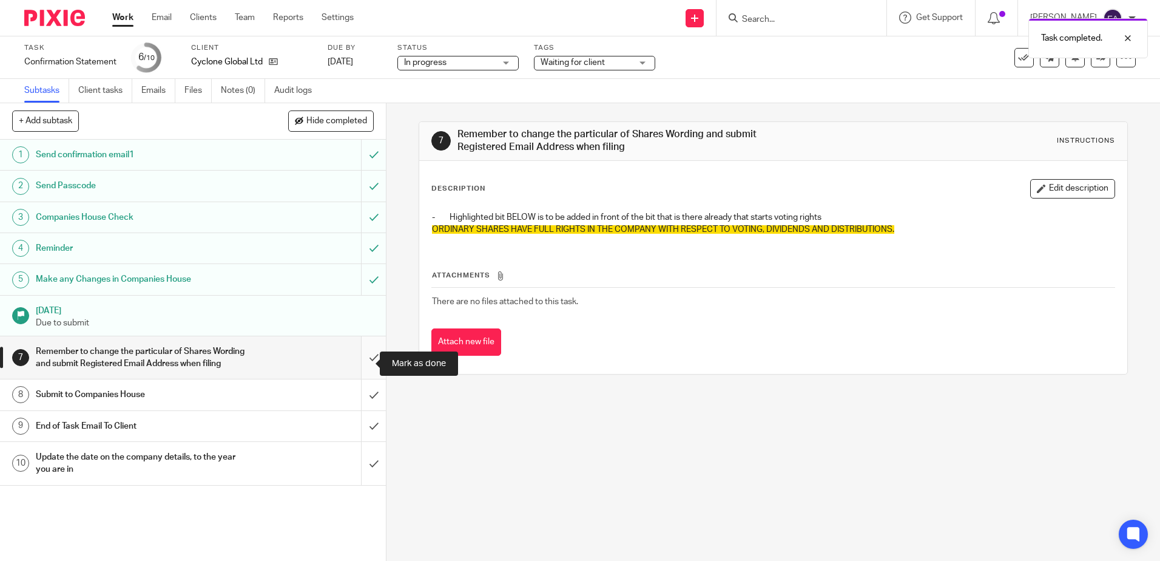
click at [359, 361] on input "submit" at bounding box center [193, 357] width 386 height 43
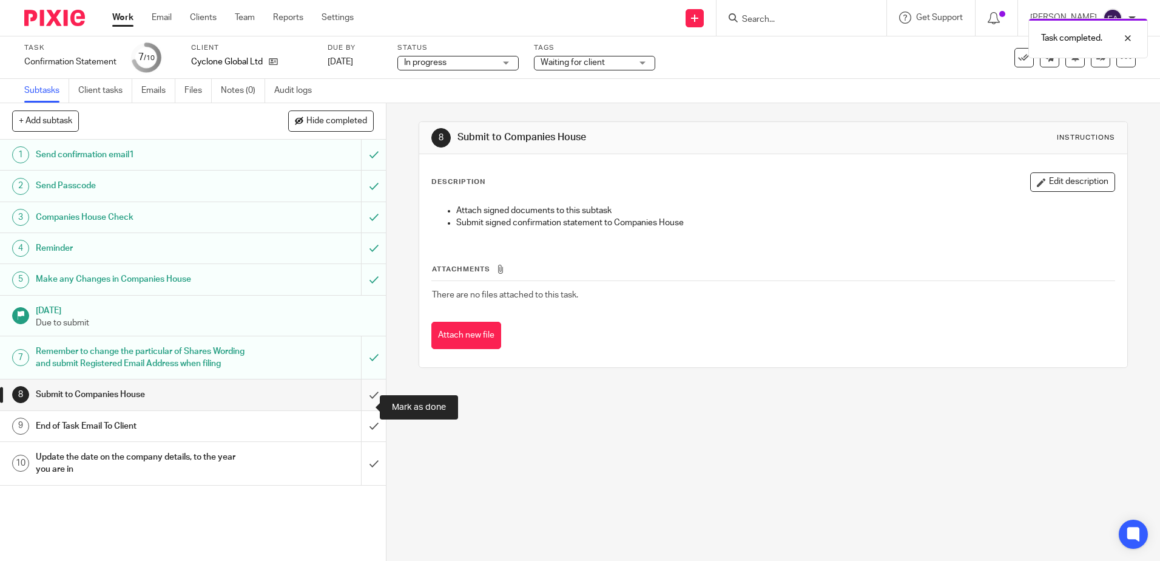
click at [361, 407] on input "submit" at bounding box center [193, 394] width 386 height 30
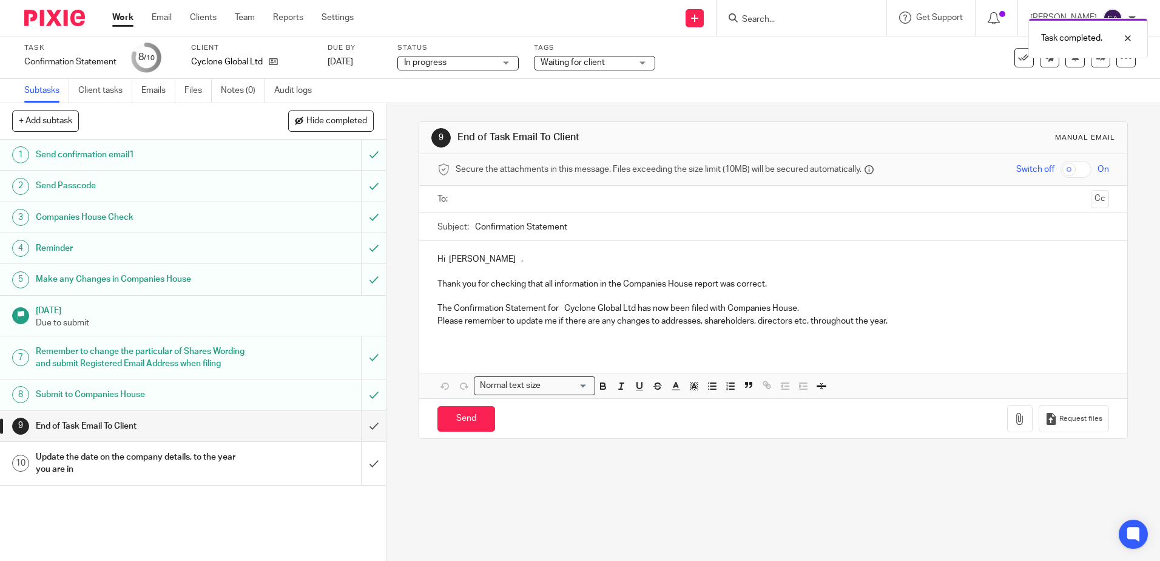
click at [598, 64] on span "Waiting for client" at bounding box center [573, 62] width 64 height 8
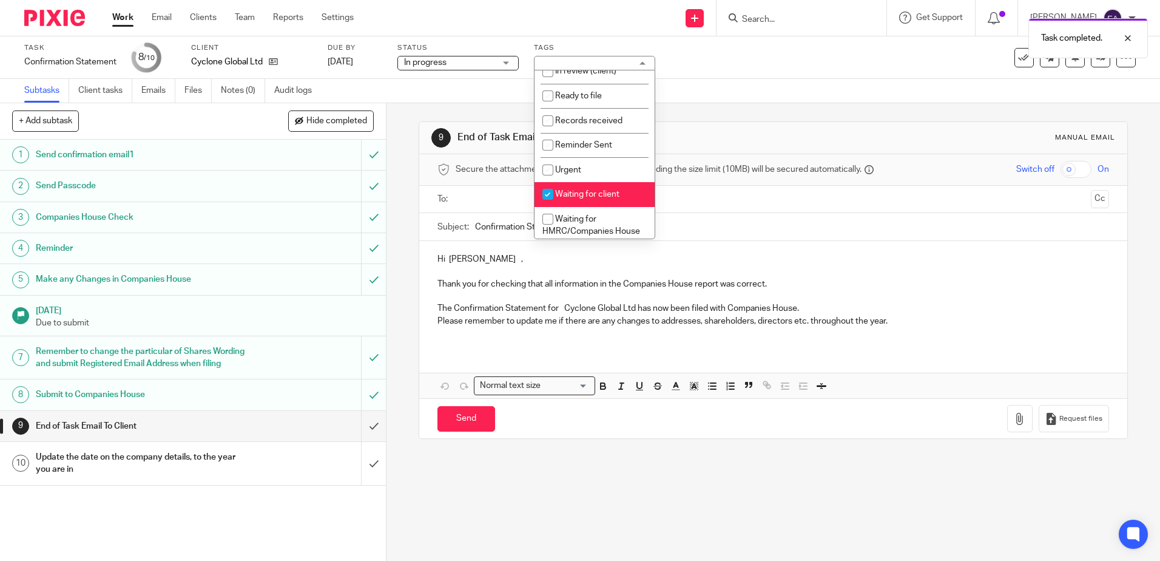
scroll to position [121, 0]
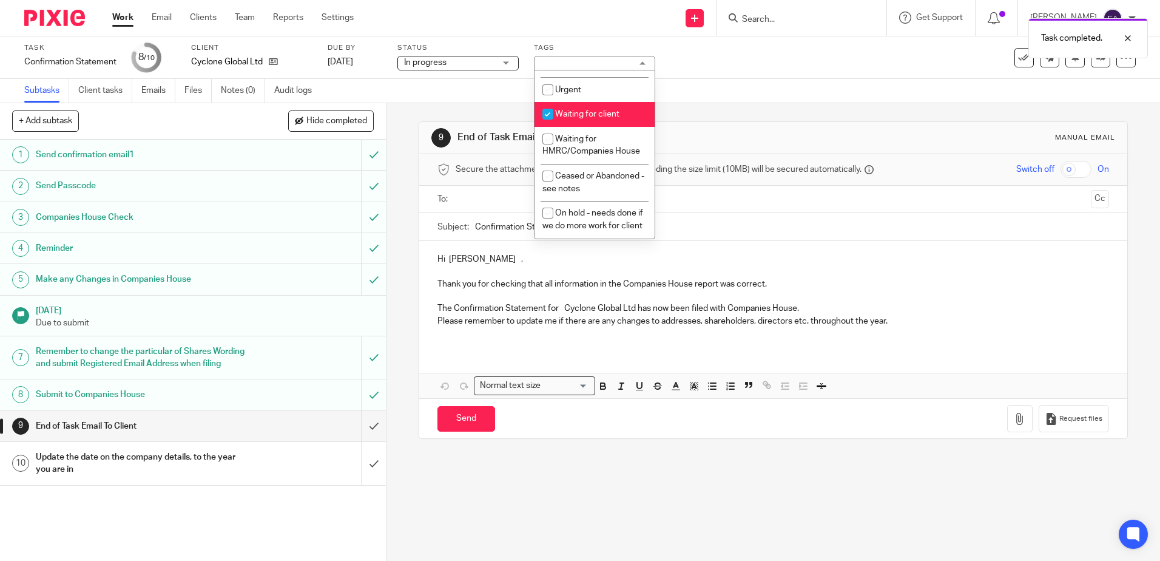
click at [544, 110] on input "checkbox" at bounding box center [548, 114] width 23 height 23
checkbox input "false"
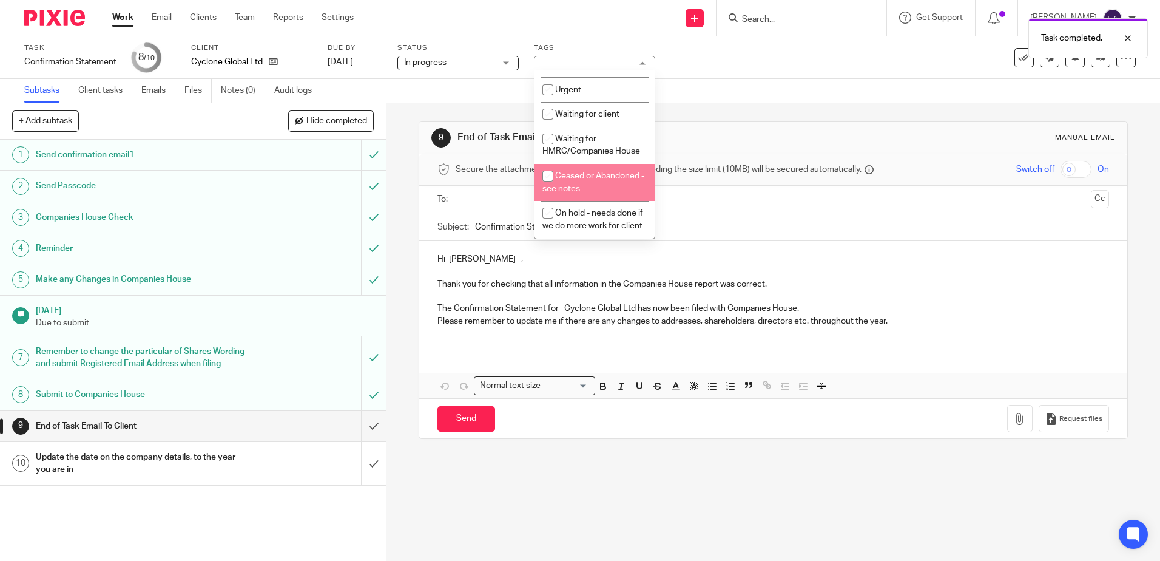
scroll to position [140, 0]
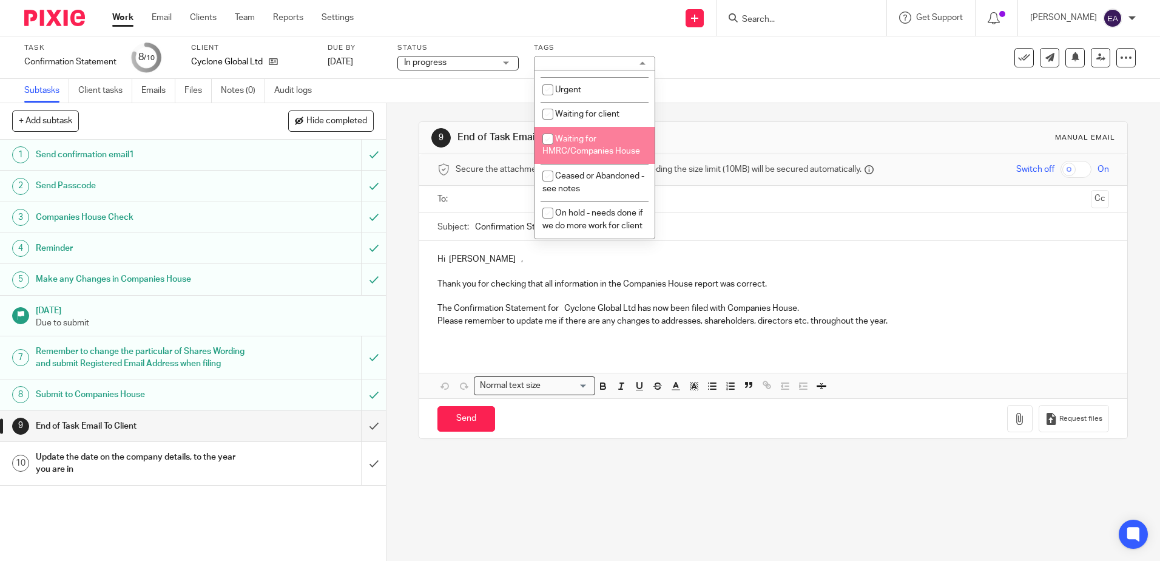
click at [547, 127] on input "checkbox" at bounding box center [548, 138] width 23 height 23
checkbox input "true"
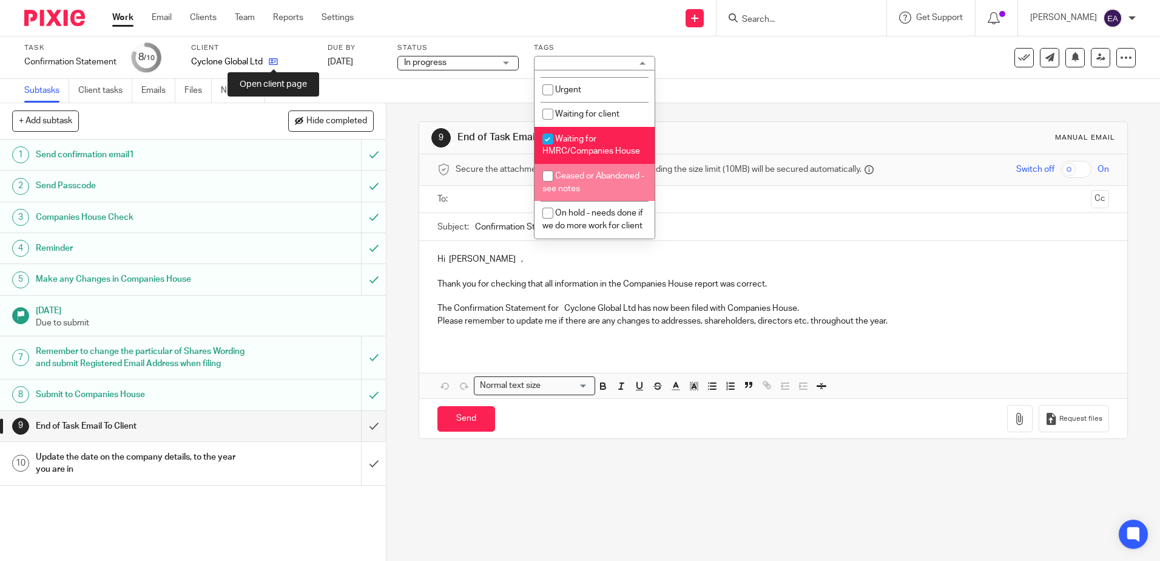
click at [273, 66] on icon at bounding box center [273, 61] width 9 height 9
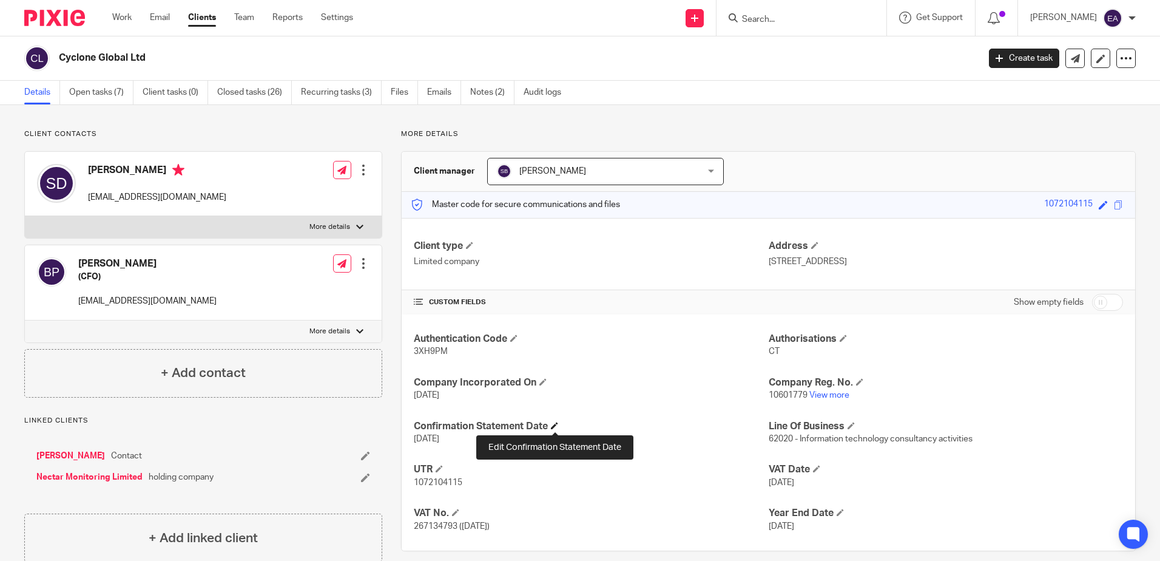
click at [555, 422] on span at bounding box center [554, 425] width 7 height 7
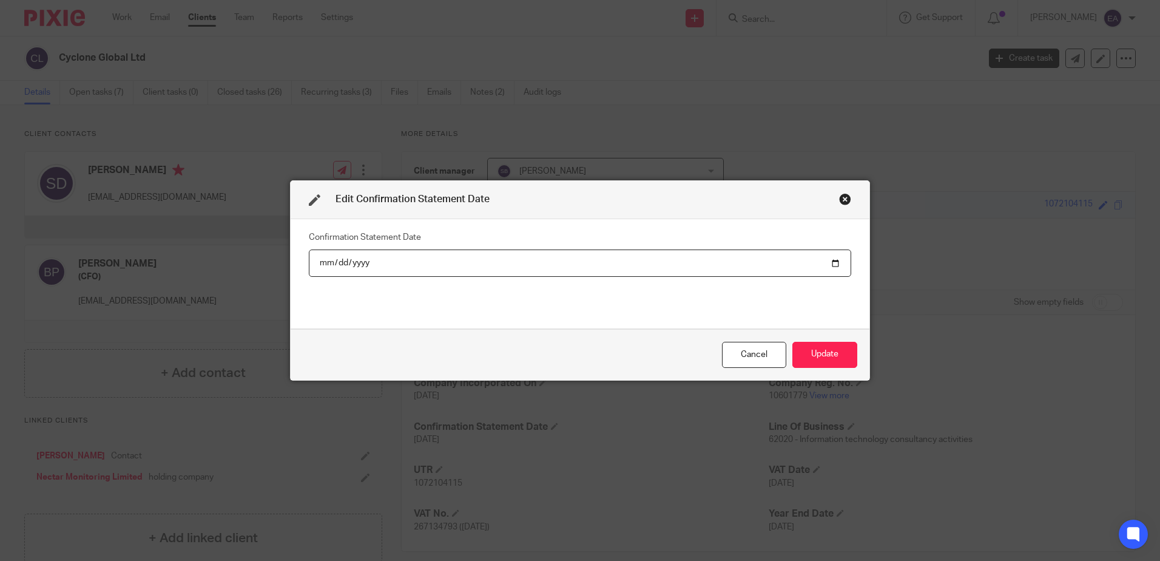
click at [830, 261] on input "2024-09-26" at bounding box center [580, 262] width 543 height 27
type input "2024-09-25"
click at [813, 357] on button "Update" at bounding box center [825, 355] width 65 height 26
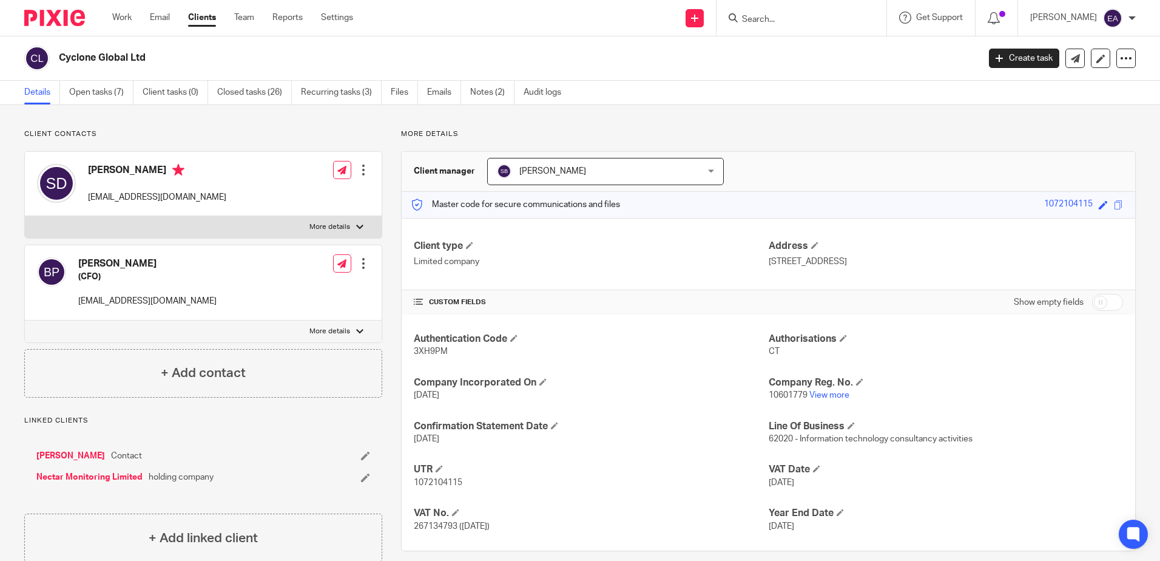
click at [150, 13] on ul "Work Email Clients Team Reports Settings" at bounding box center [241, 18] width 259 height 12
click at [163, 17] on link "Email" at bounding box center [160, 18] width 20 height 12
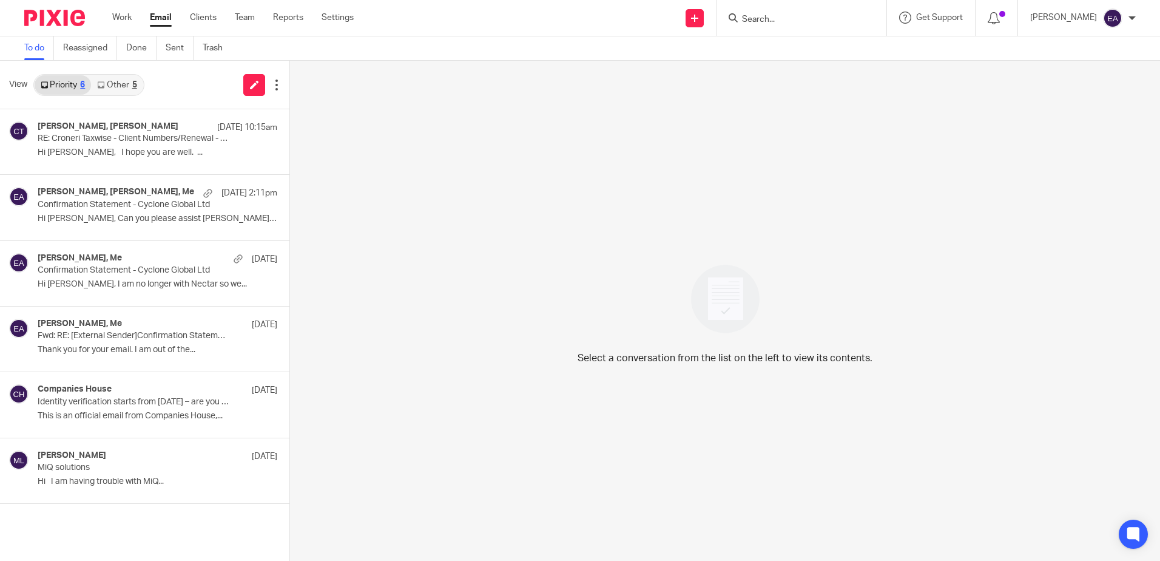
click at [117, 86] on link "Other 5" at bounding box center [117, 84] width 52 height 19
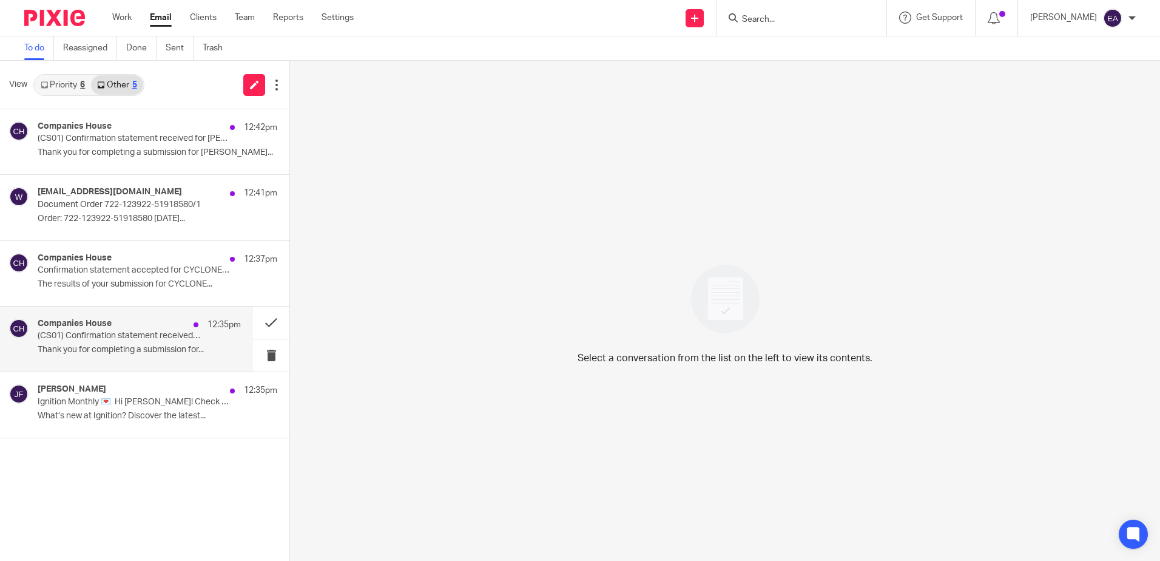
click at [161, 340] on p "(CS01) Confirmation statement received for CYCLONE GLOBAL LTD" at bounding box center [119, 336] width 163 height 10
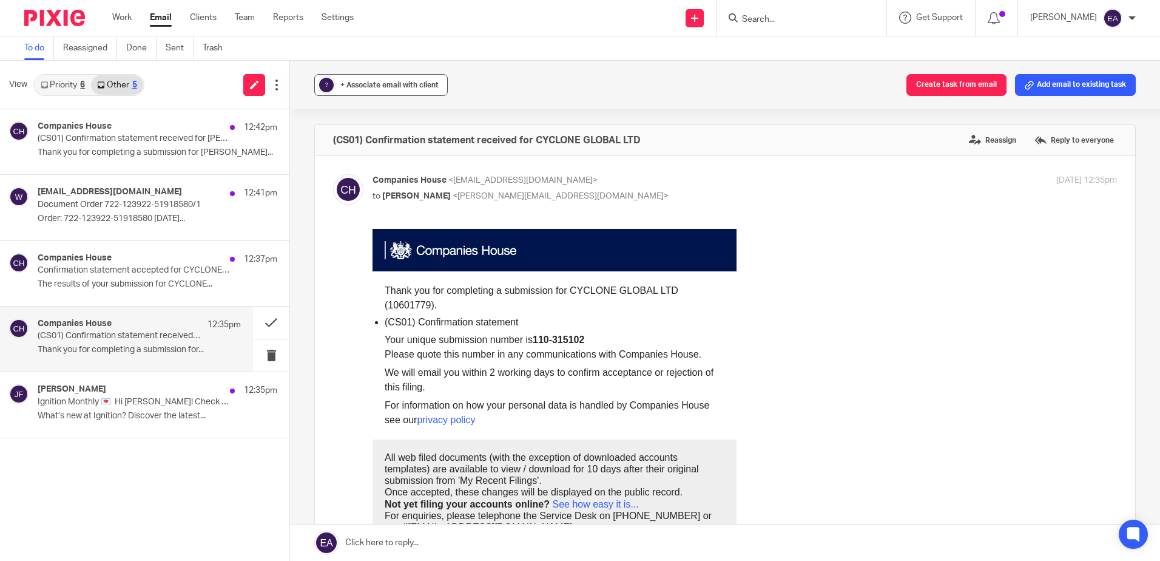
click at [387, 87] on span "+ Associate email with client" at bounding box center [389, 84] width 98 height 7
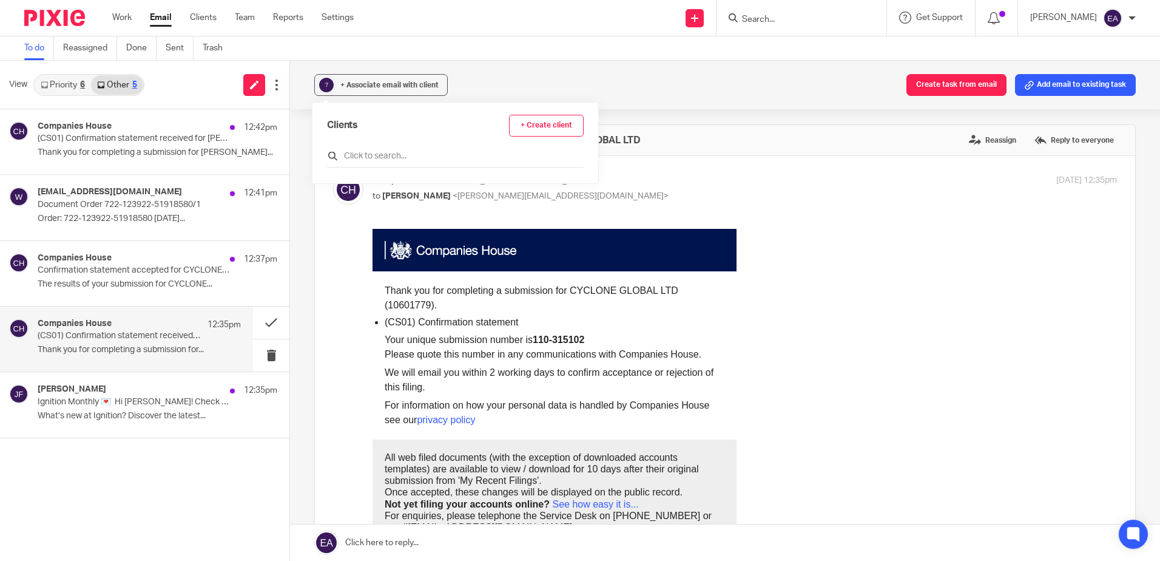
click at [383, 152] on input "text" at bounding box center [455, 156] width 257 height 12
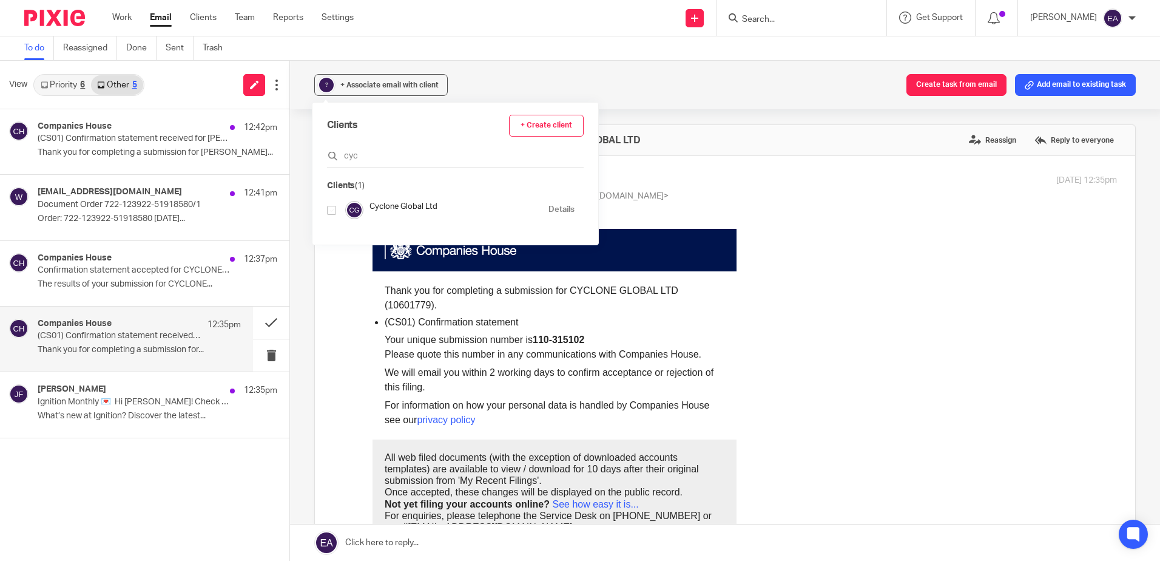
type input "cyc"
click at [330, 211] on input "checkbox" at bounding box center [331, 210] width 9 height 9
checkbox input "true"
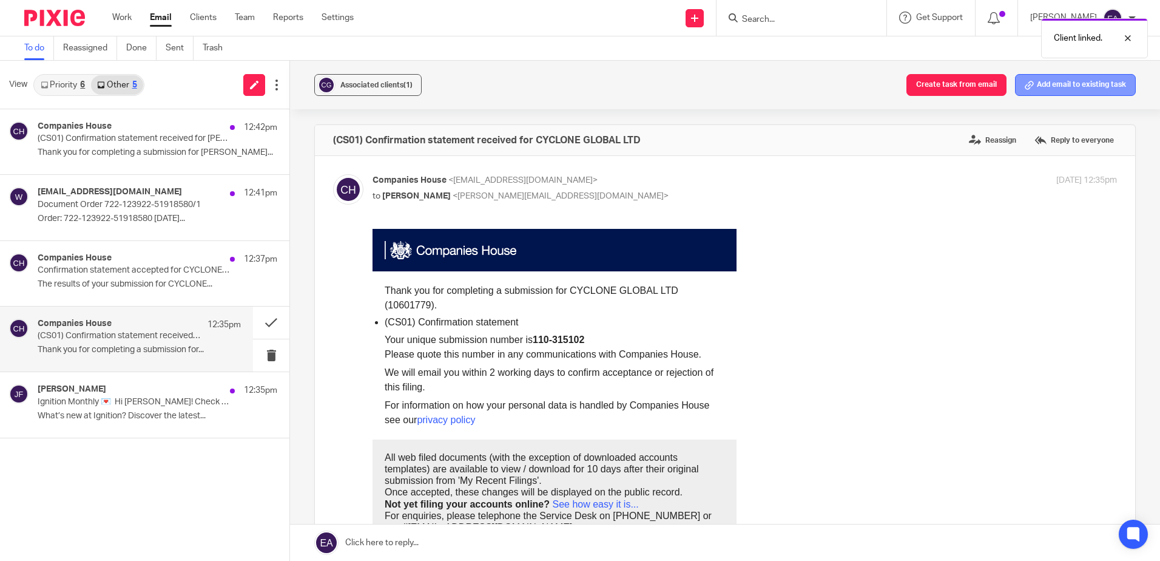
click at [1056, 80] on button "Add email to existing task" at bounding box center [1075, 85] width 121 height 22
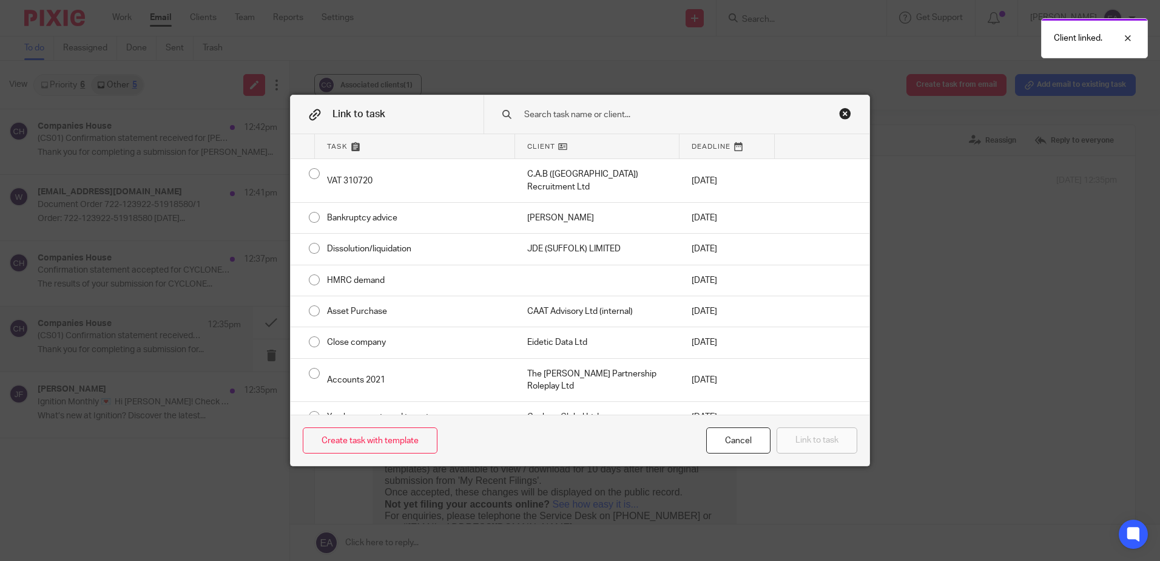
click at [637, 109] on input "text" at bounding box center [668, 114] width 291 height 13
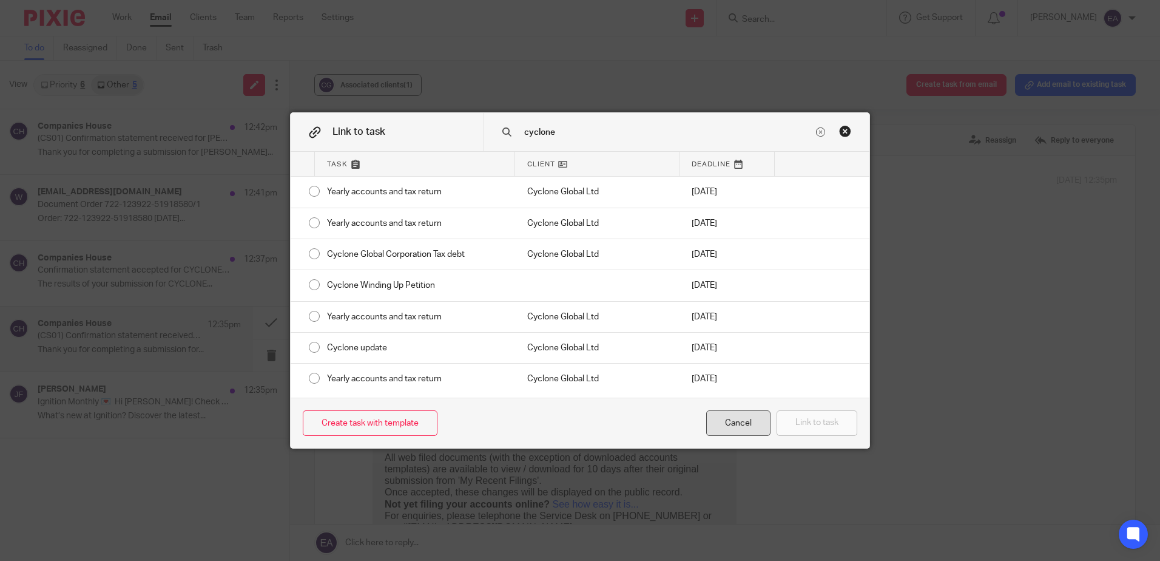
type input "cyclone"
click at [751, 419] on div "Cancel" at bounding box center [738, 423] width 64 height 26
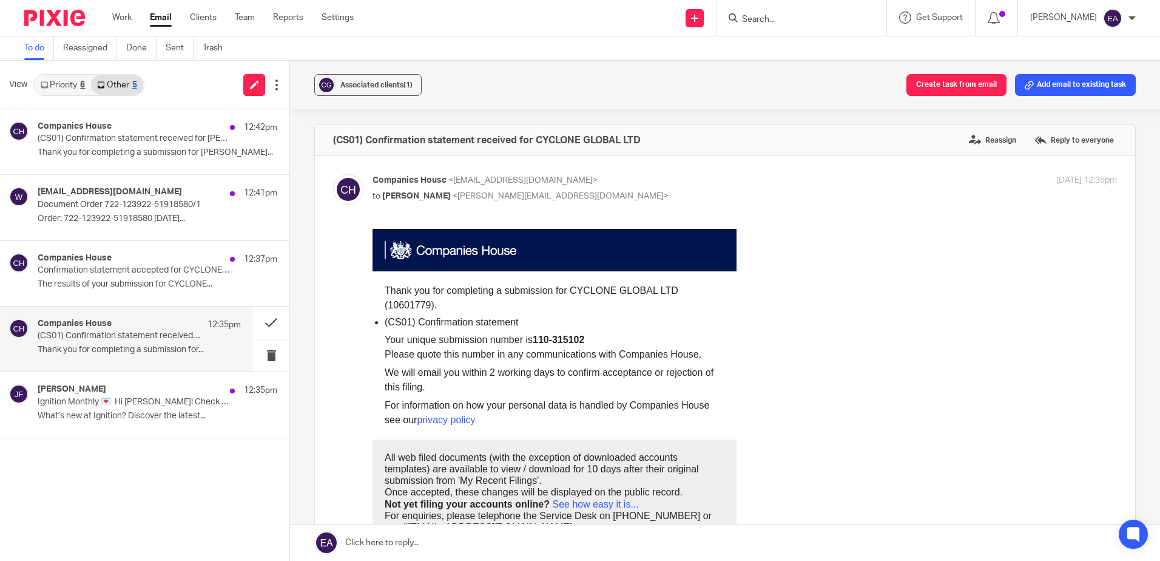
click at [774, 18] on input "Search" at bounding box center [795, 20] width 109 height 11
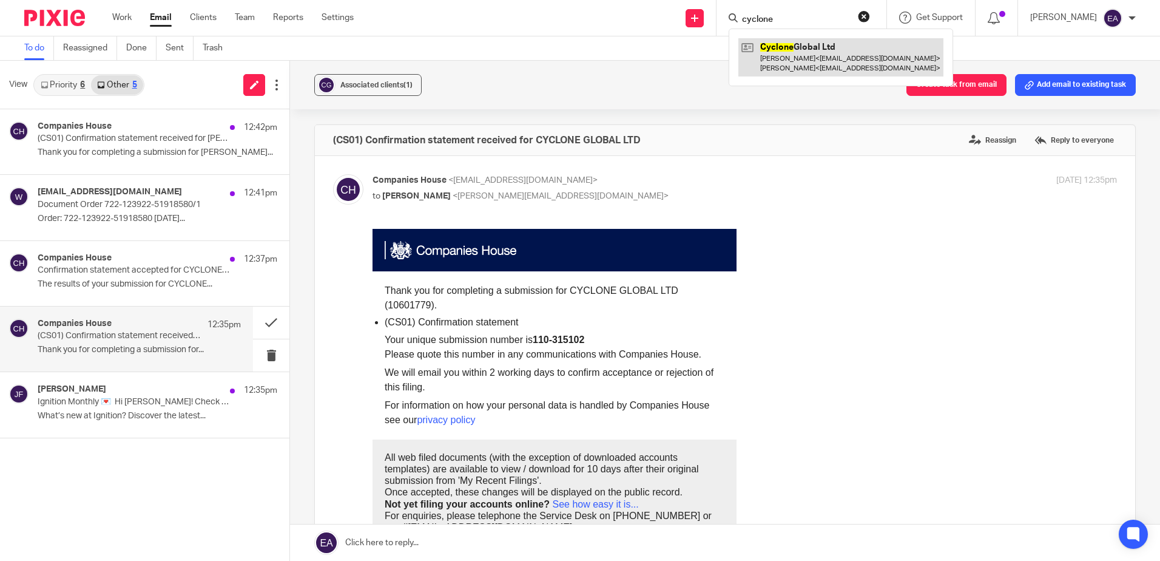
type input "cyclone"
click at [791, 50] on link at bounding box center [841, 57] width 205 height 38
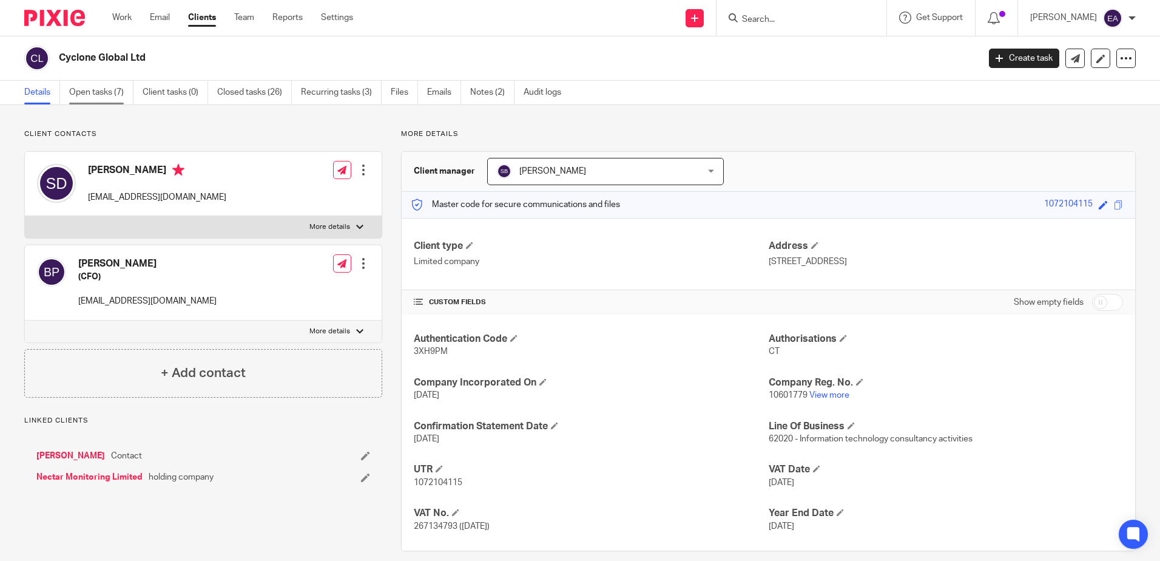
click at [85, 97] on link "Open tasks (7)" at bounding box center [101, 93] width 64 height 24
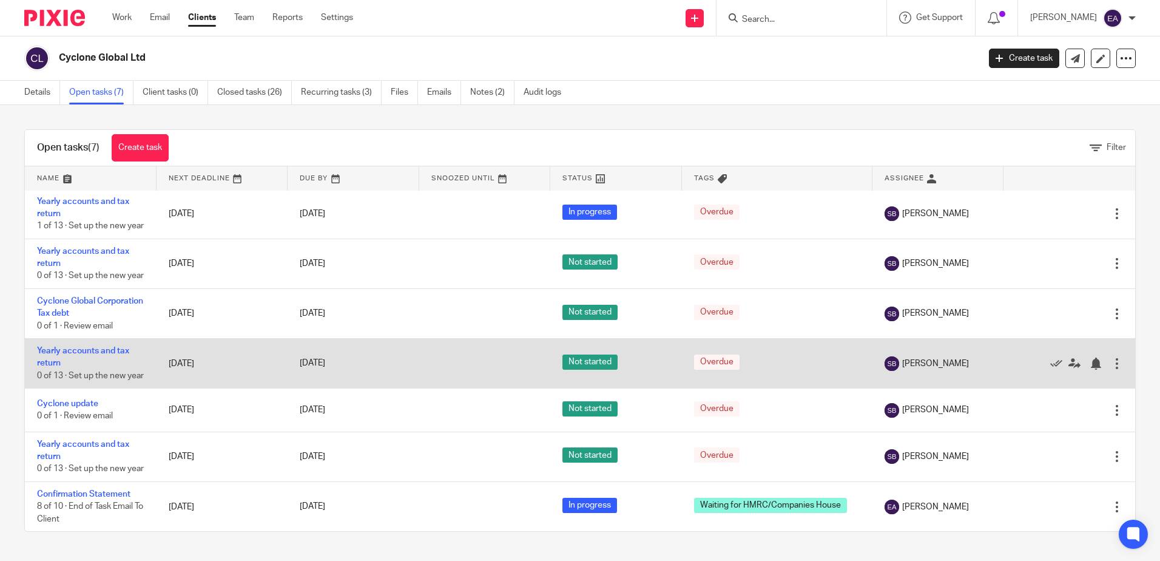
scroll to position [52, 0]
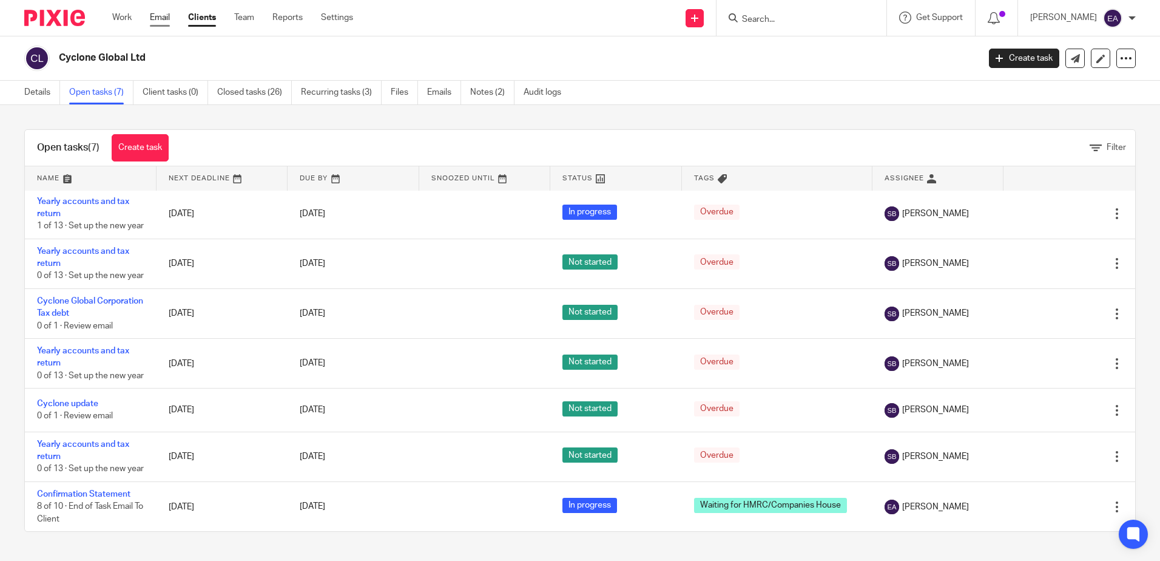
click at [168, 20] on link "Email" at bounding box center [160, 18] width 20 height 12
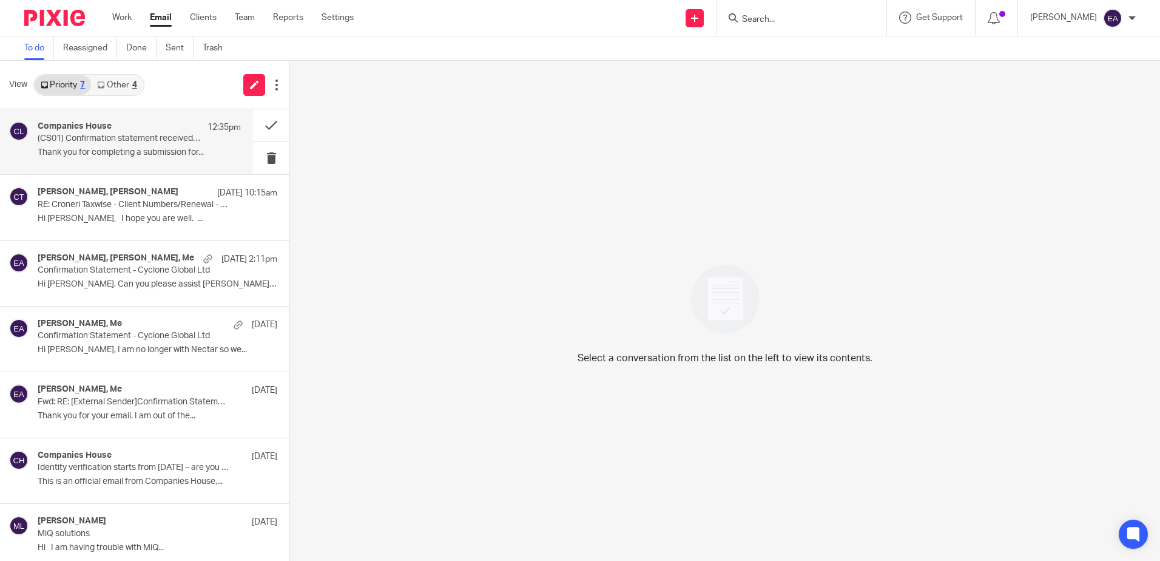
click at [121, 134] on p "(CS01) Confirmation statement received for CYCLONE GLOBAL LTD" at bounding box center [119, 139] width 163 height 10
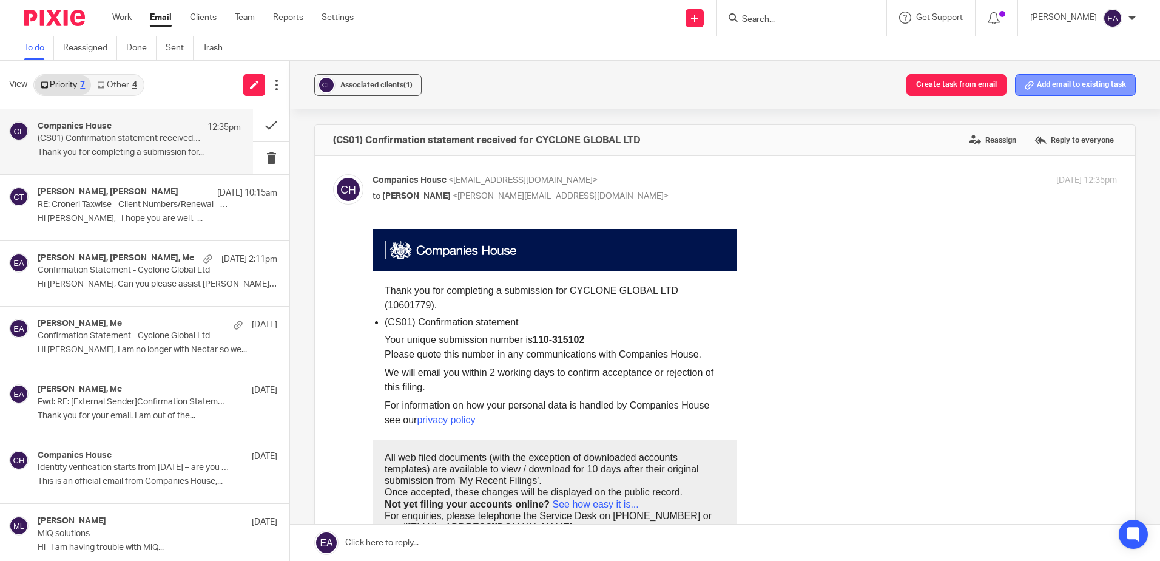
click at [1081, 89] on button "Add email to existing task" at bounding box center [1075, 85] width 121 height 22
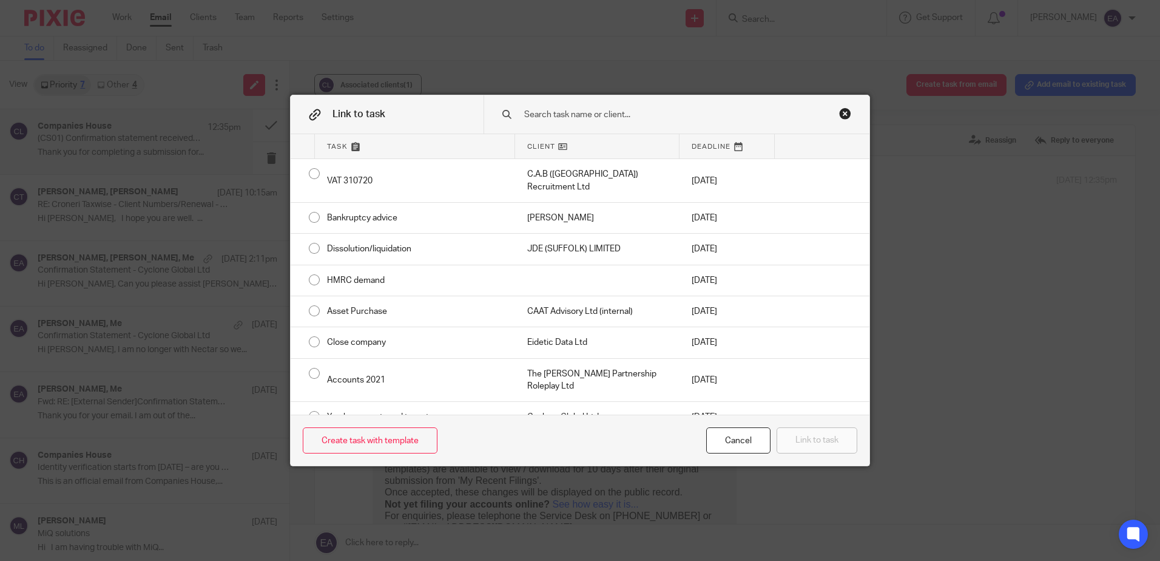
click at [623, 110] on input "text" at bounding box center [668, 114] width 291 height 13
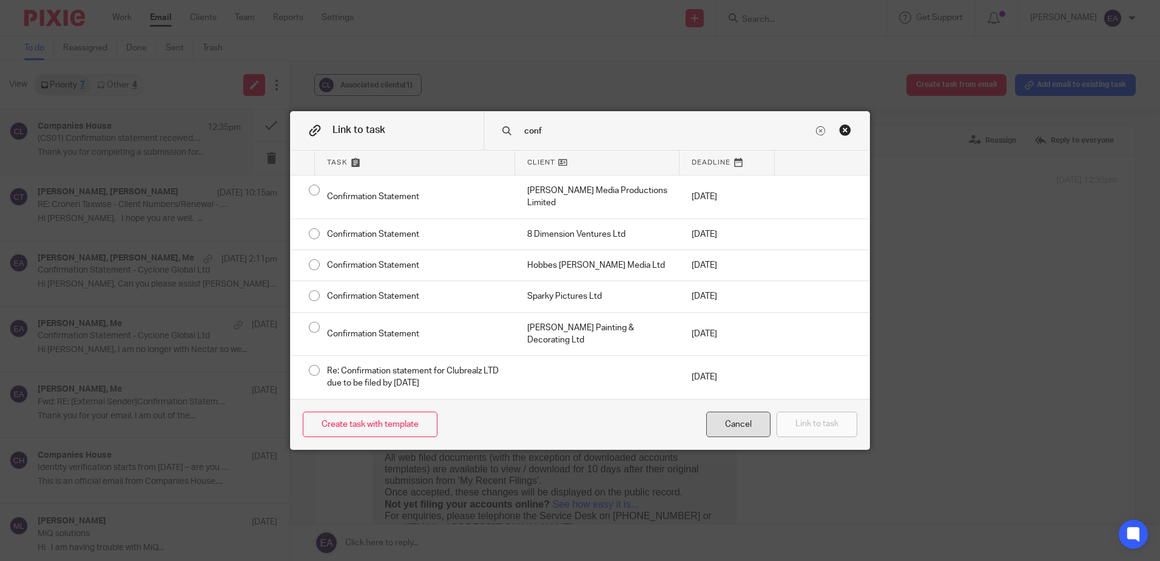
type input "conf"
click at [753, 424] on div "Cancel" at bounding box center [738, 424] width 64 height 26
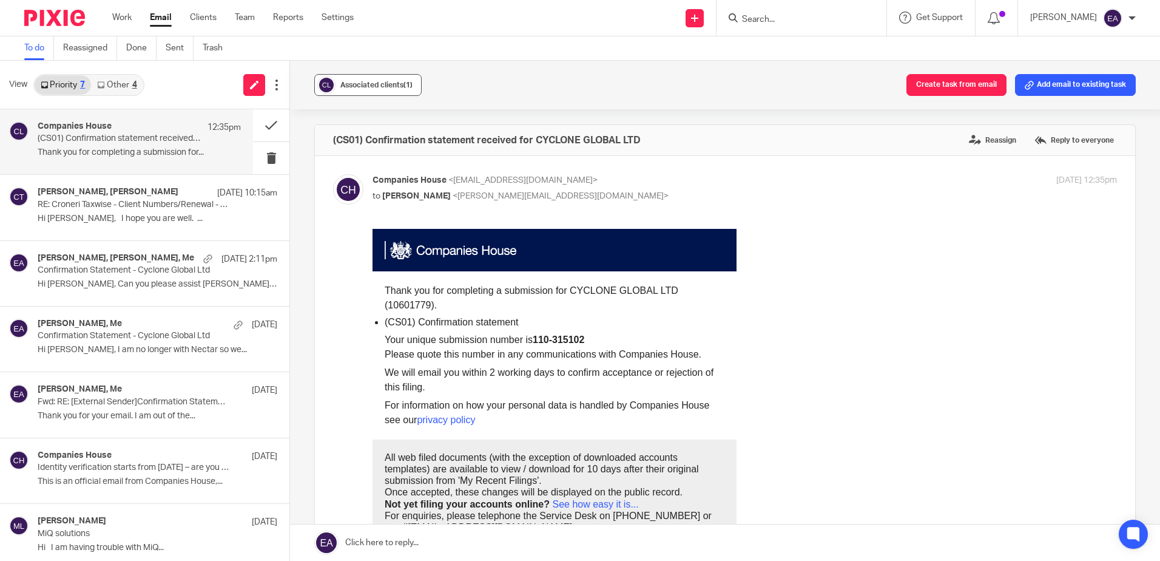
click at [383, 89] on div "Associated clients (1)" at bounding box center [376, 85] width 72 height 12
click at [264, 121] on button at bounding box center [271, 125] width 36 height 32
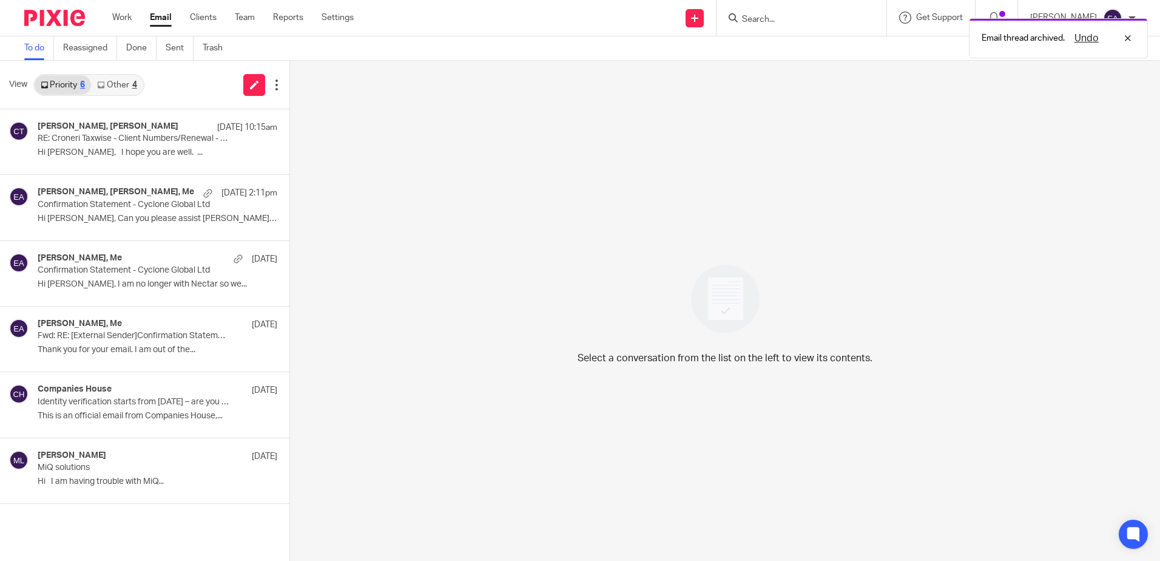
click at [124, 87] on link "Other 4" at bounding box center [117, 84] width 52 height 19
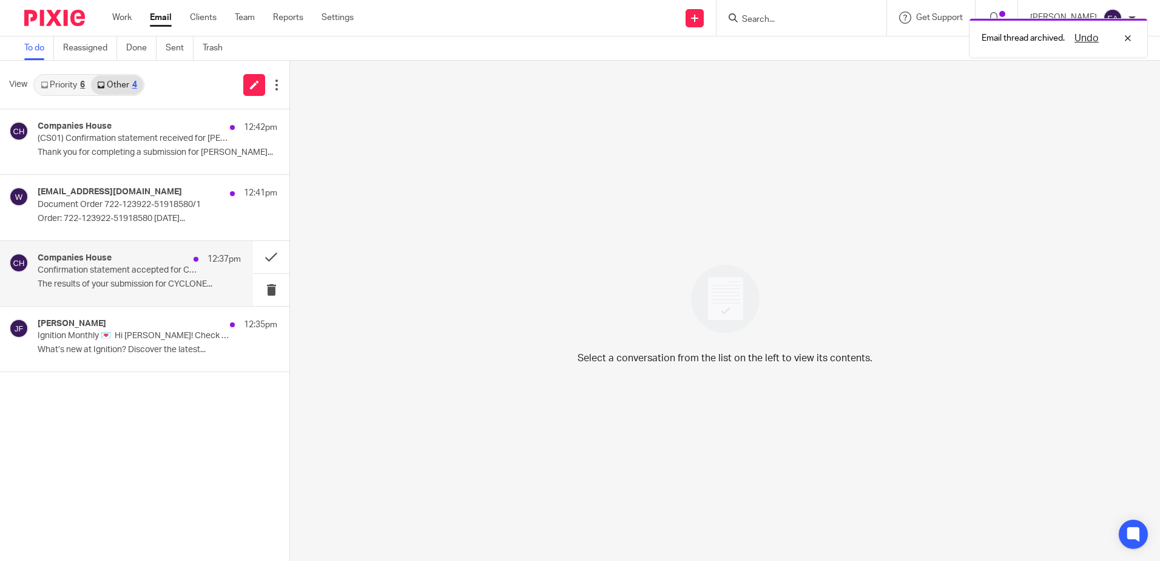
click at [154, 259] on div "Companies House 12:37pm" at bounding box center [139, 259] width 203 height 12
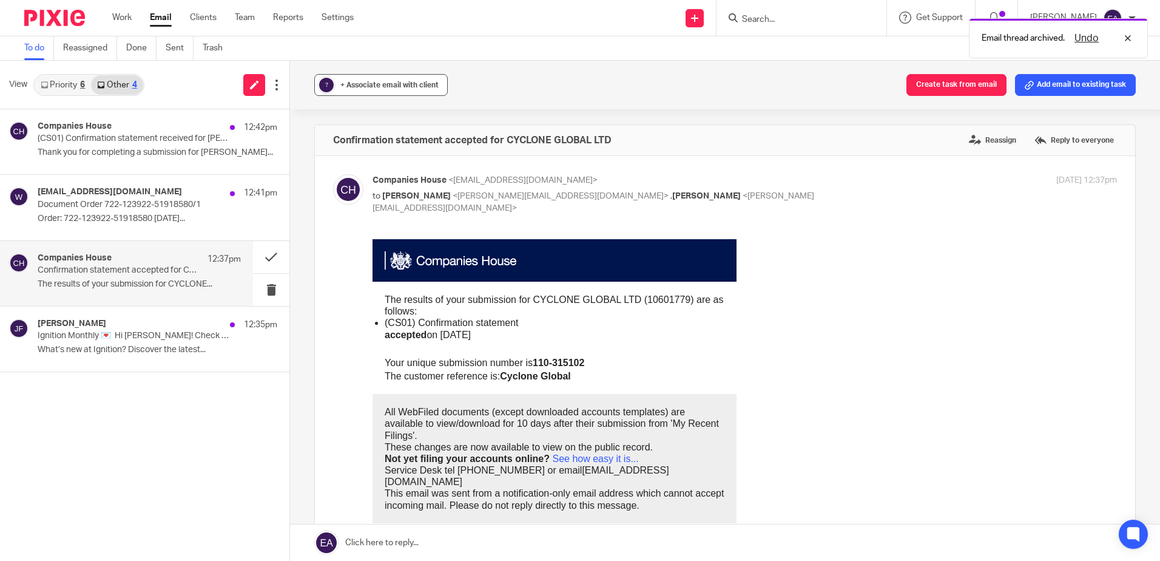
click at [382, 86] on span "+ Associate email with client" at bounding box center [389, 84] width 98 height 7
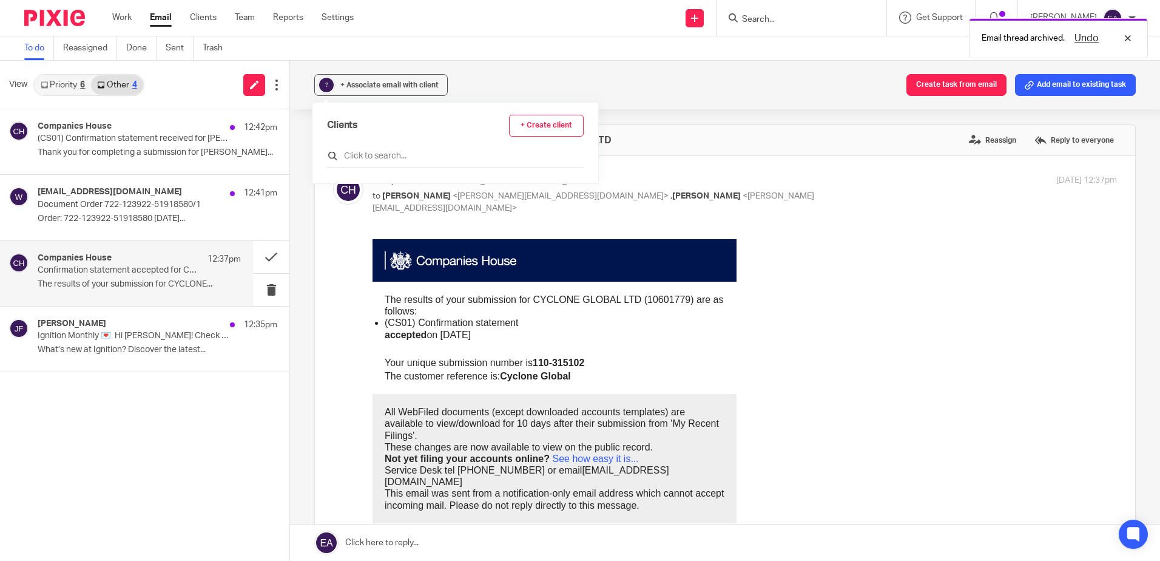
click at [382, 154] on input "text" at bounding box center [455, 156] width 257 height 12
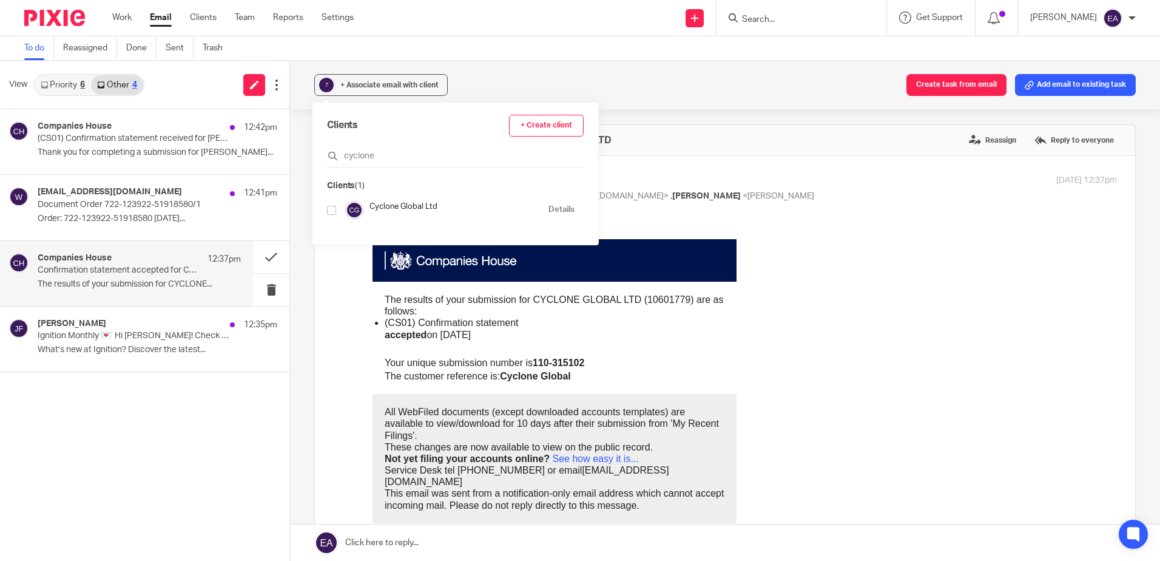
type input "cyclone"
click at [334, 214] on input "checkbox" at bounding box center [331, 210] width 9 height 9
checkbox input "true"
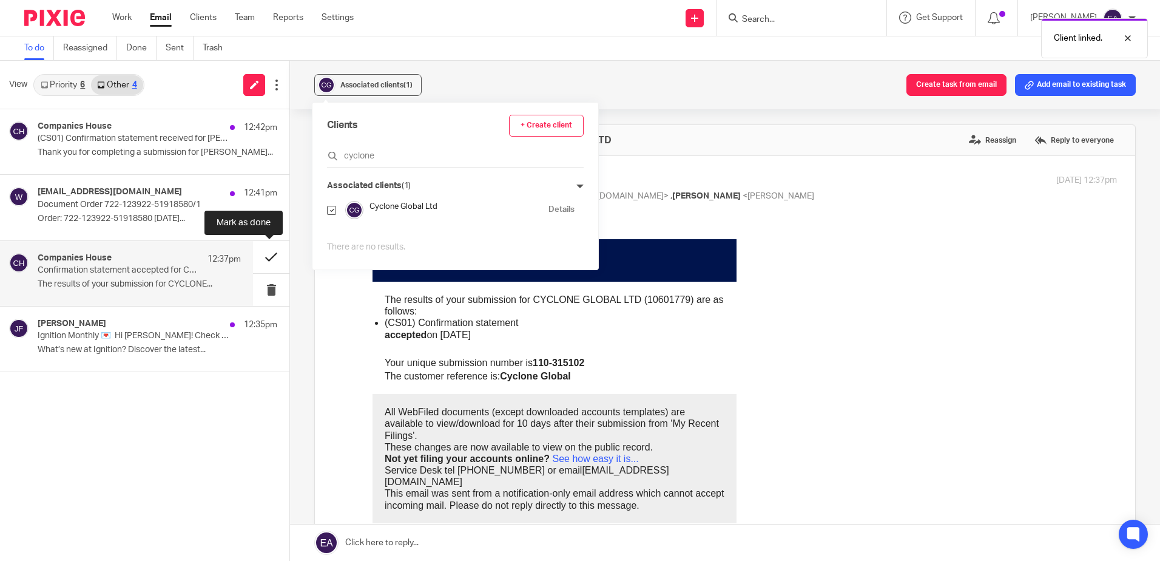
click at [271, 255] on button at bounding box center [271, 257] width 36 height 32
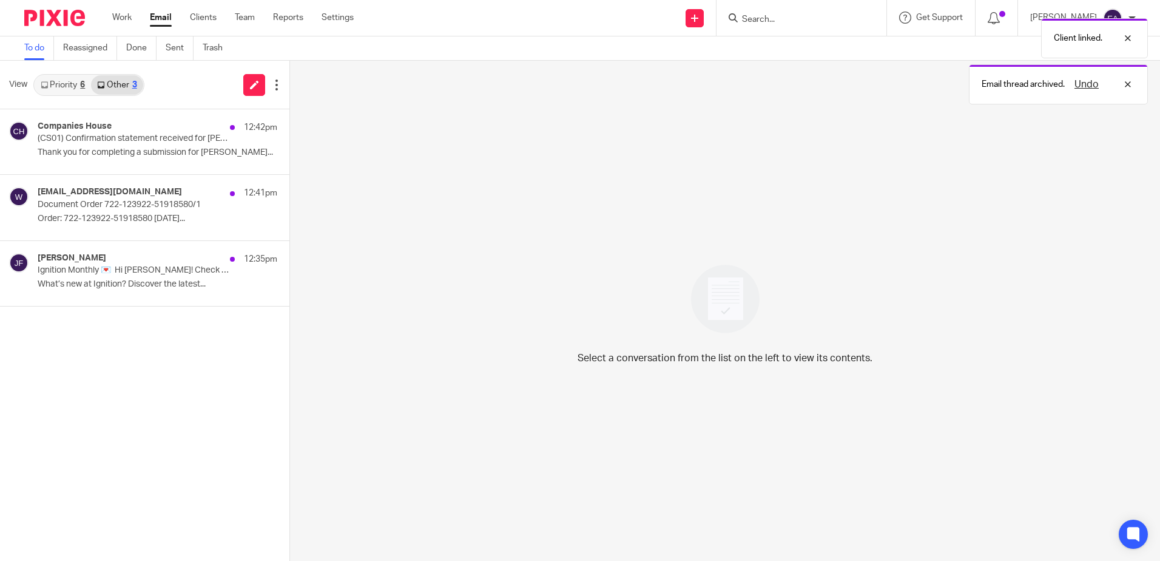
click at [781, 19] on div "Client linked. Email thread archived. Undo" at bounding box center [864, 58] width 568 height 92
